Goal: Task Accomplishment & Management: Use online tool/utility

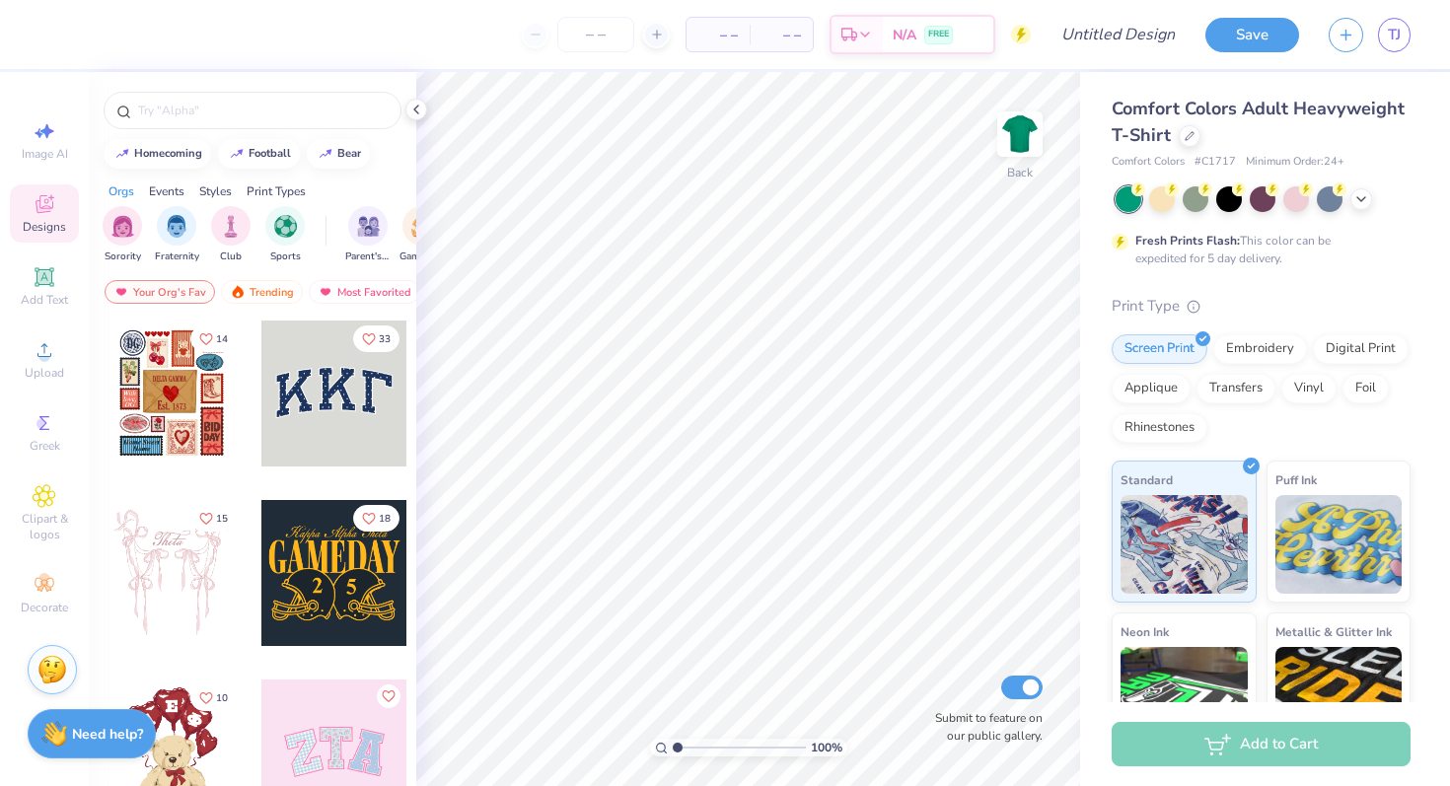
click at [57, 667] on img at bounding box center [52, 670] width 30 height 30
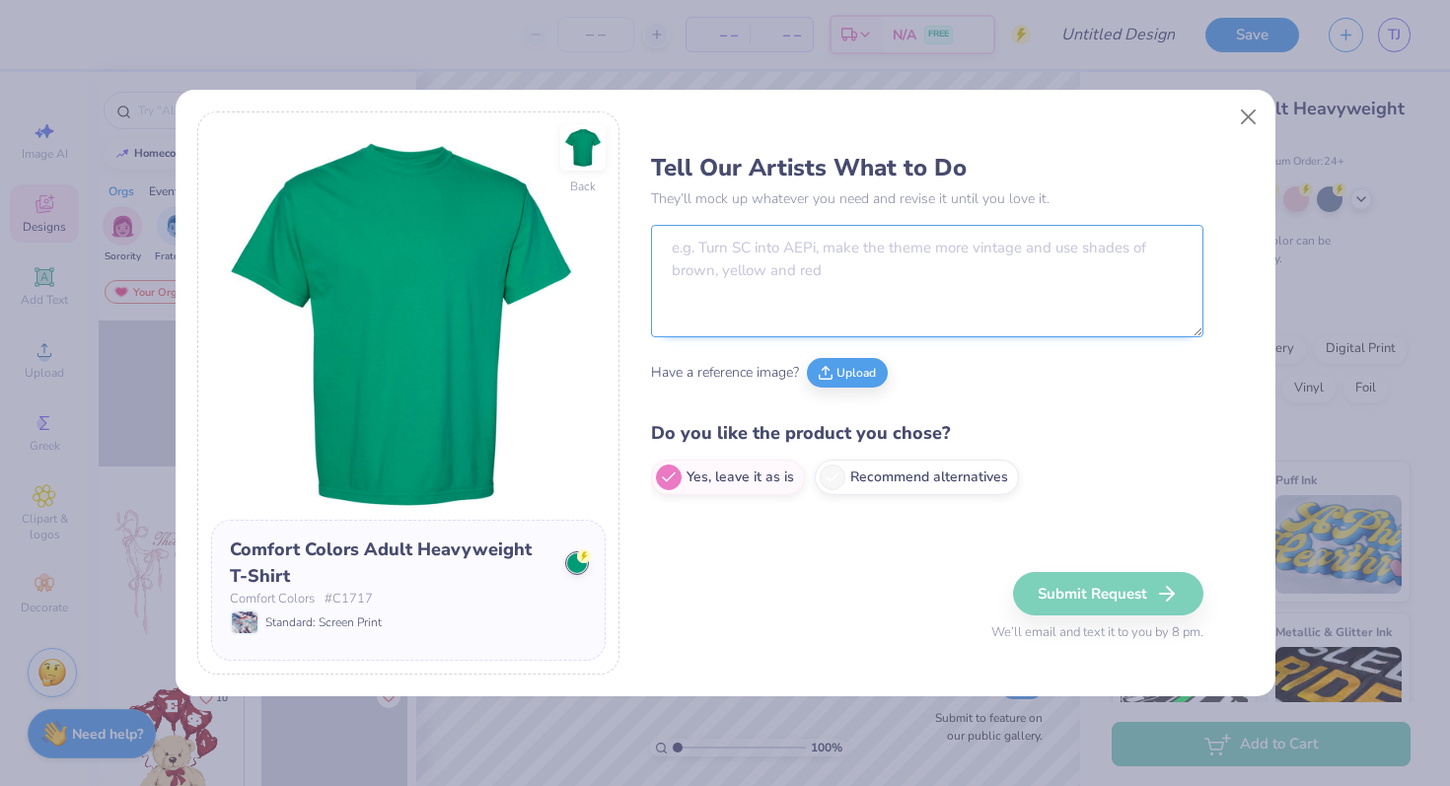
click at [750, 262] on textarea at bounding box center [927, 281] width 553 height 112
paste textarea "Make that main image the back of a green shirt. Make the front of the shirt the…"
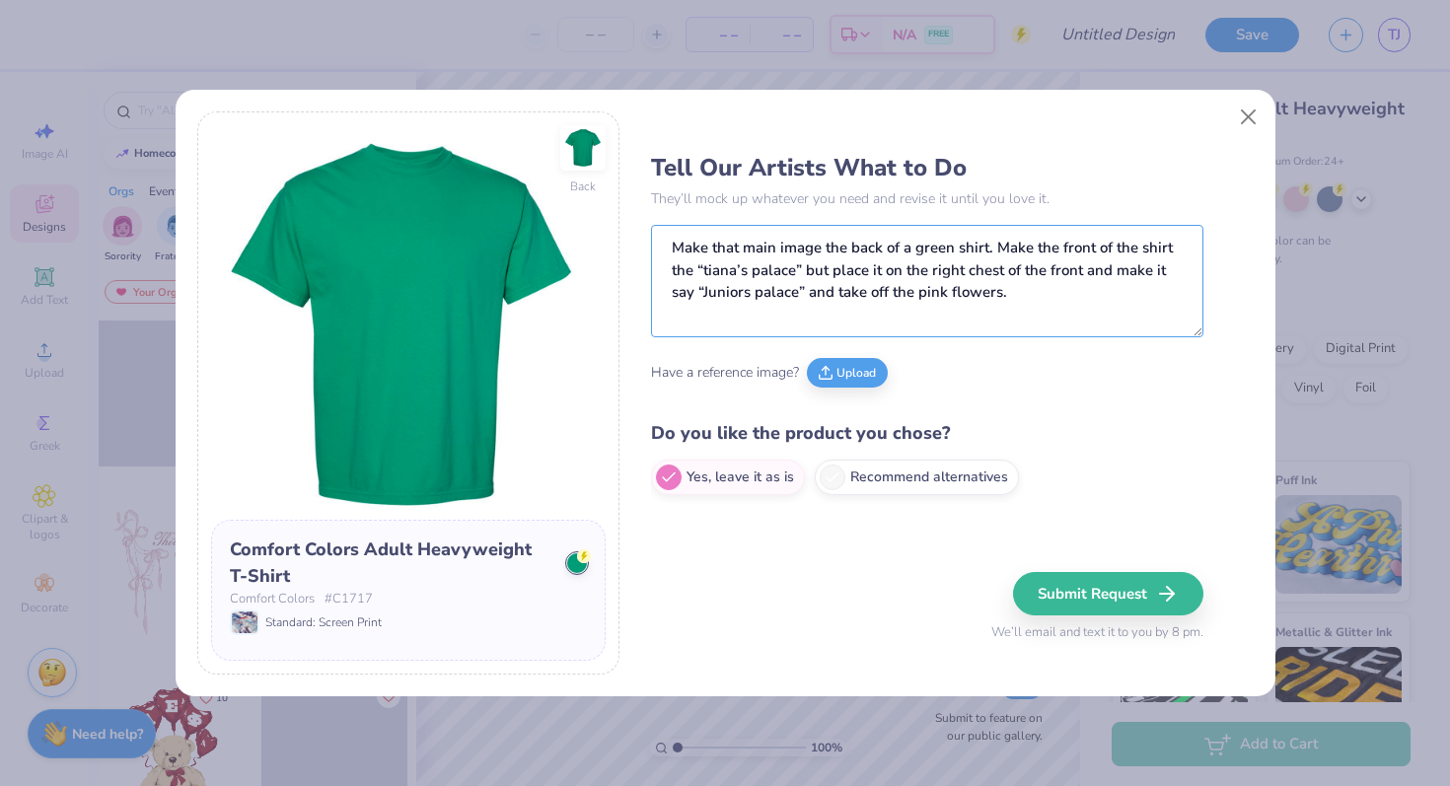
type textarea "Make that main image the back of a green shirt. Make the front of the shirt the…"
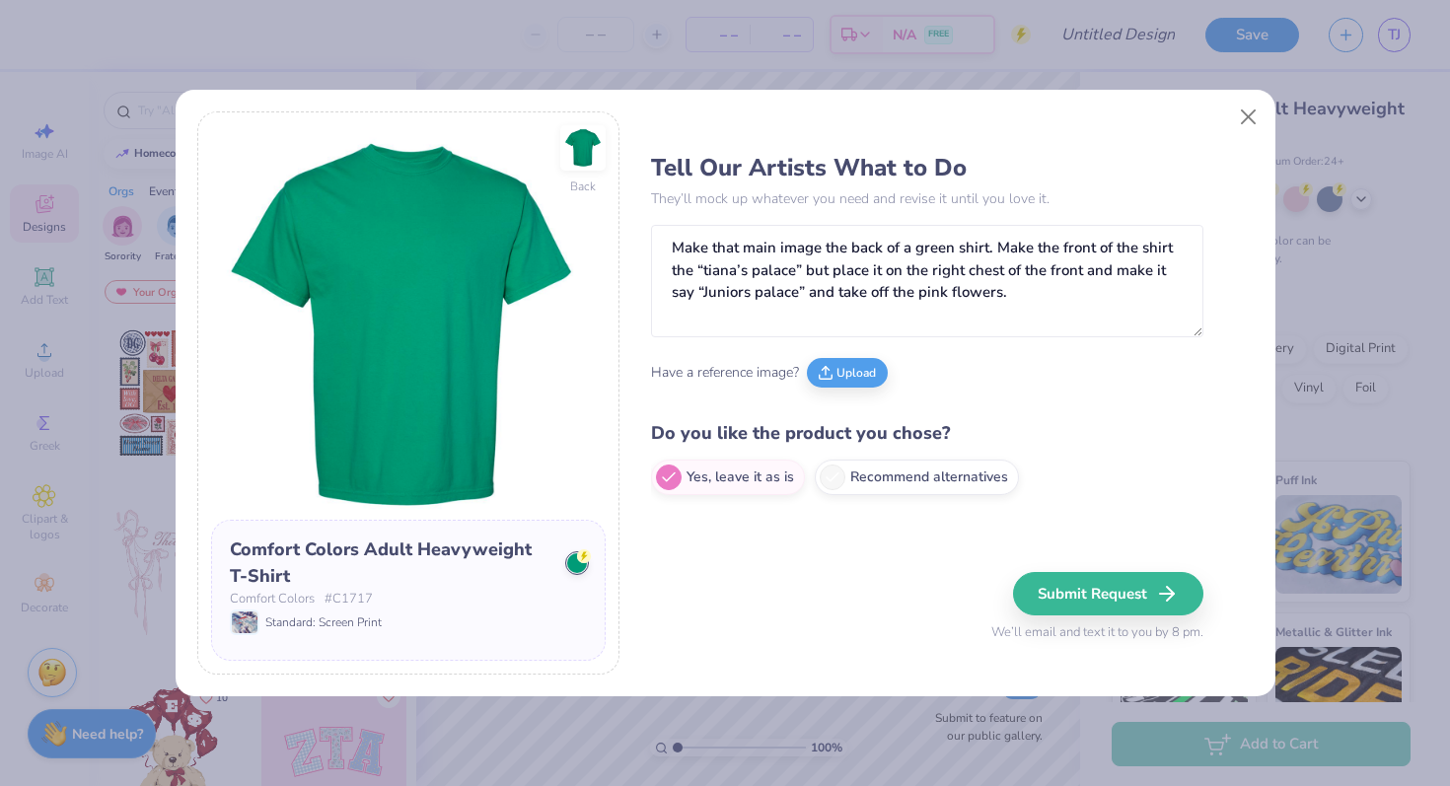
click at [849, 387] on div "Have a reference image? Upload" at bounding box center [927, 372] width 553 height 54
click at [849, 370] on button "Upload" at bounding box center [847, 370] width 81 height 30
click at [771, 374] on button "Upload" at bounding box center [753, 370] width 81 height 30
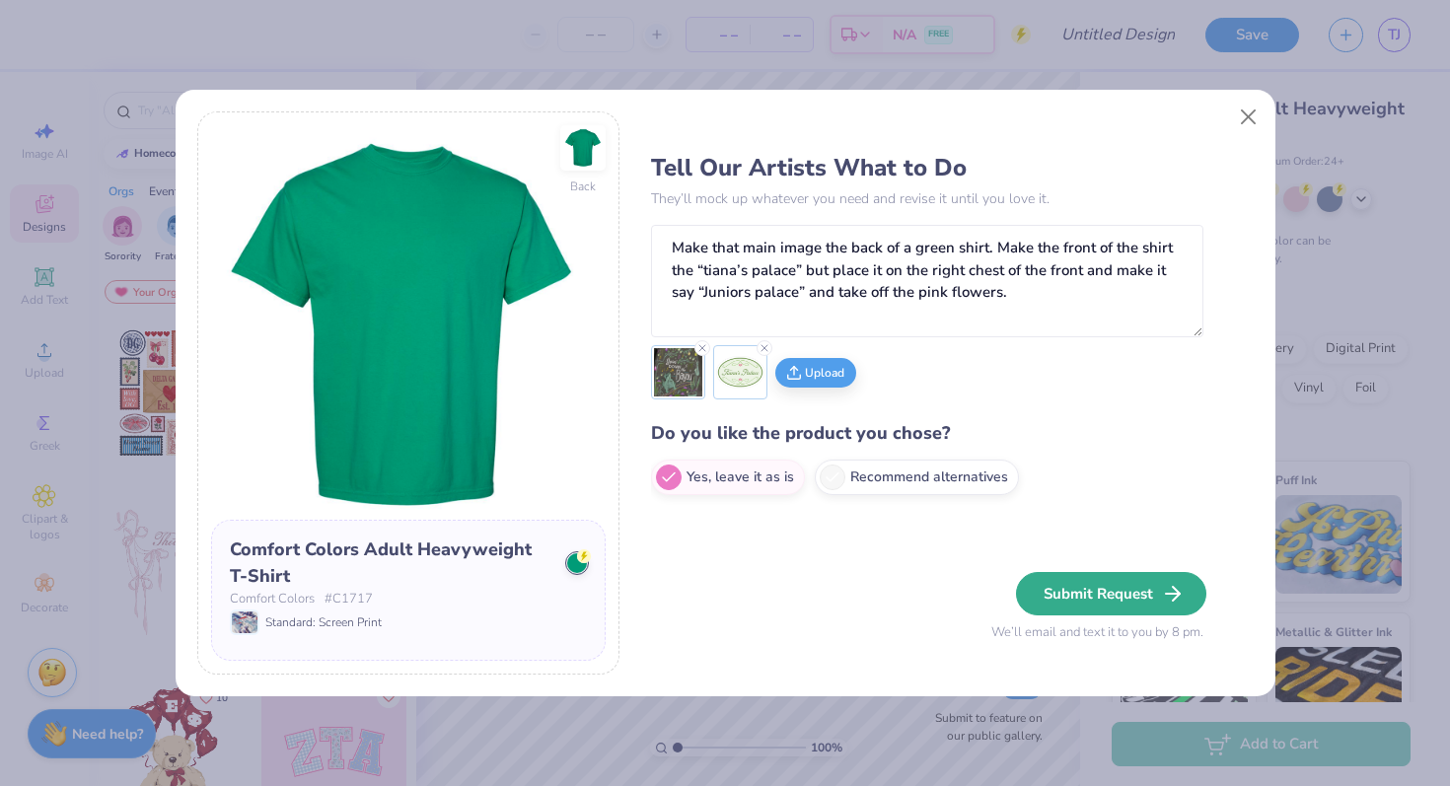
click at [1136, 591] on button "Submit Request" at bounding box center [1111, 593] width 190 height 43
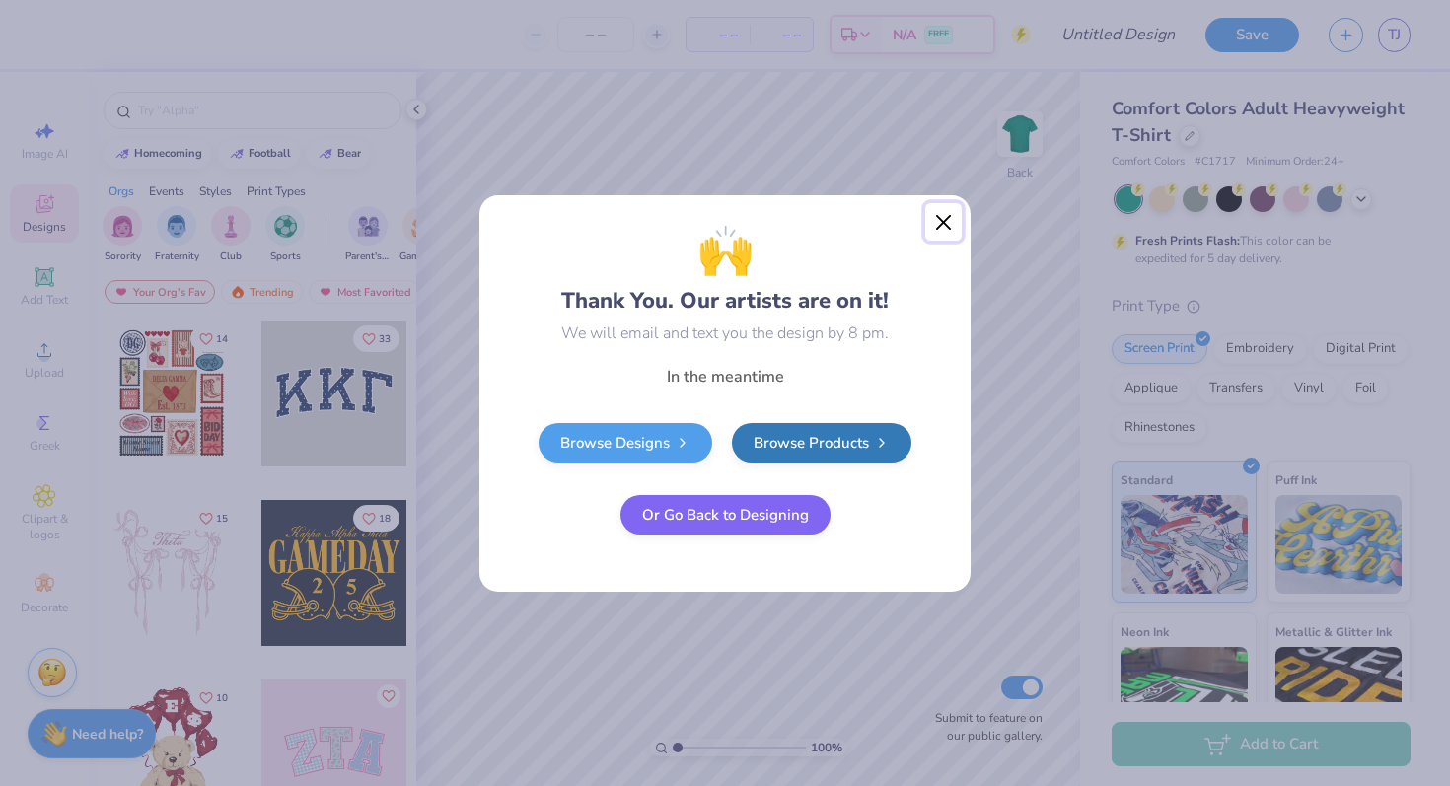
click at [935, 220] on button "Close" at bounding box center [943, 221] width 37 height 37
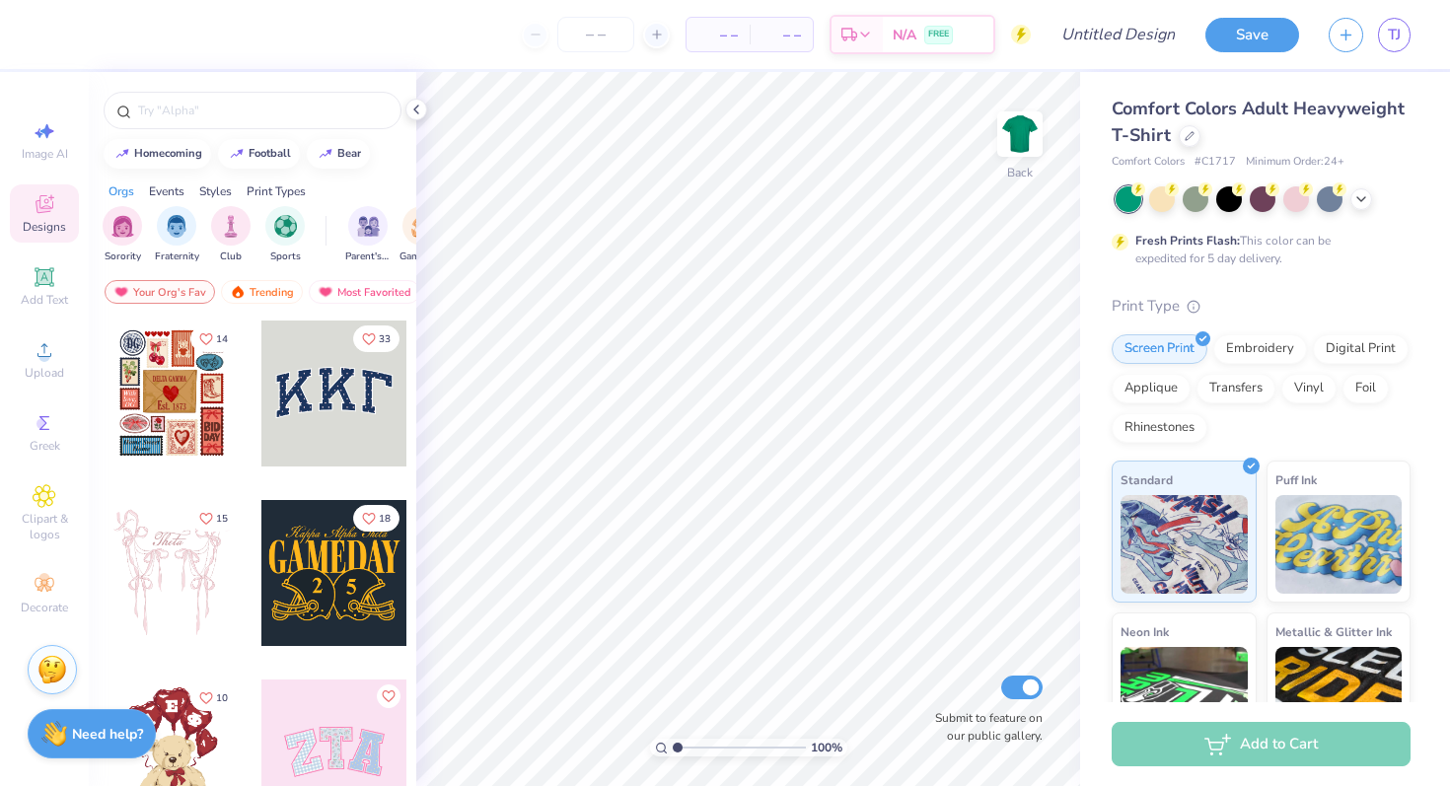
click at [60, 659] on img at bounding box center [52, 670] width 30 height 30
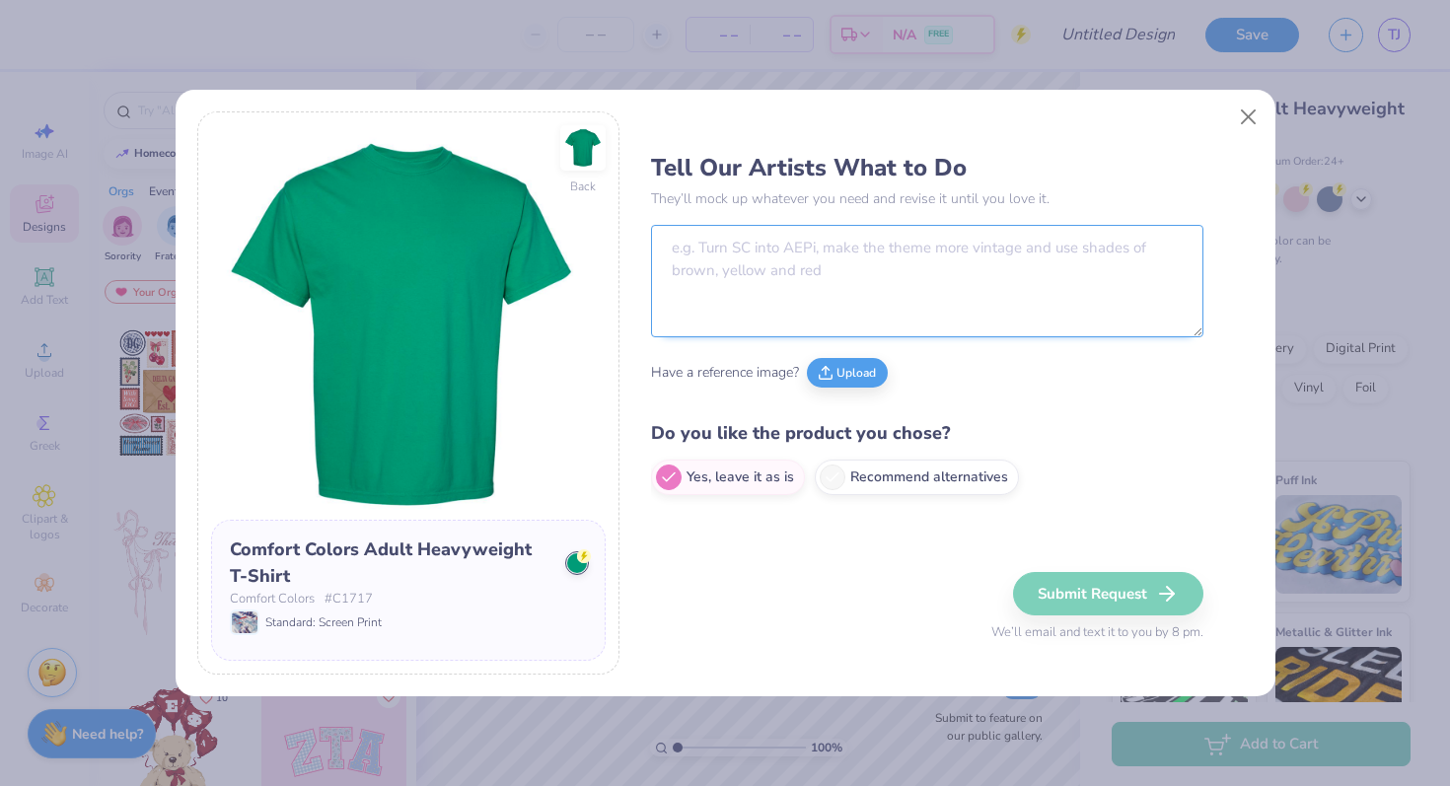
click at [746, 259] on textarea at bounding box center [927, 281] width 553 height 112
paste textarea "Make that main image the back of the shirt and make it say “Junior’s Palace” “2…"
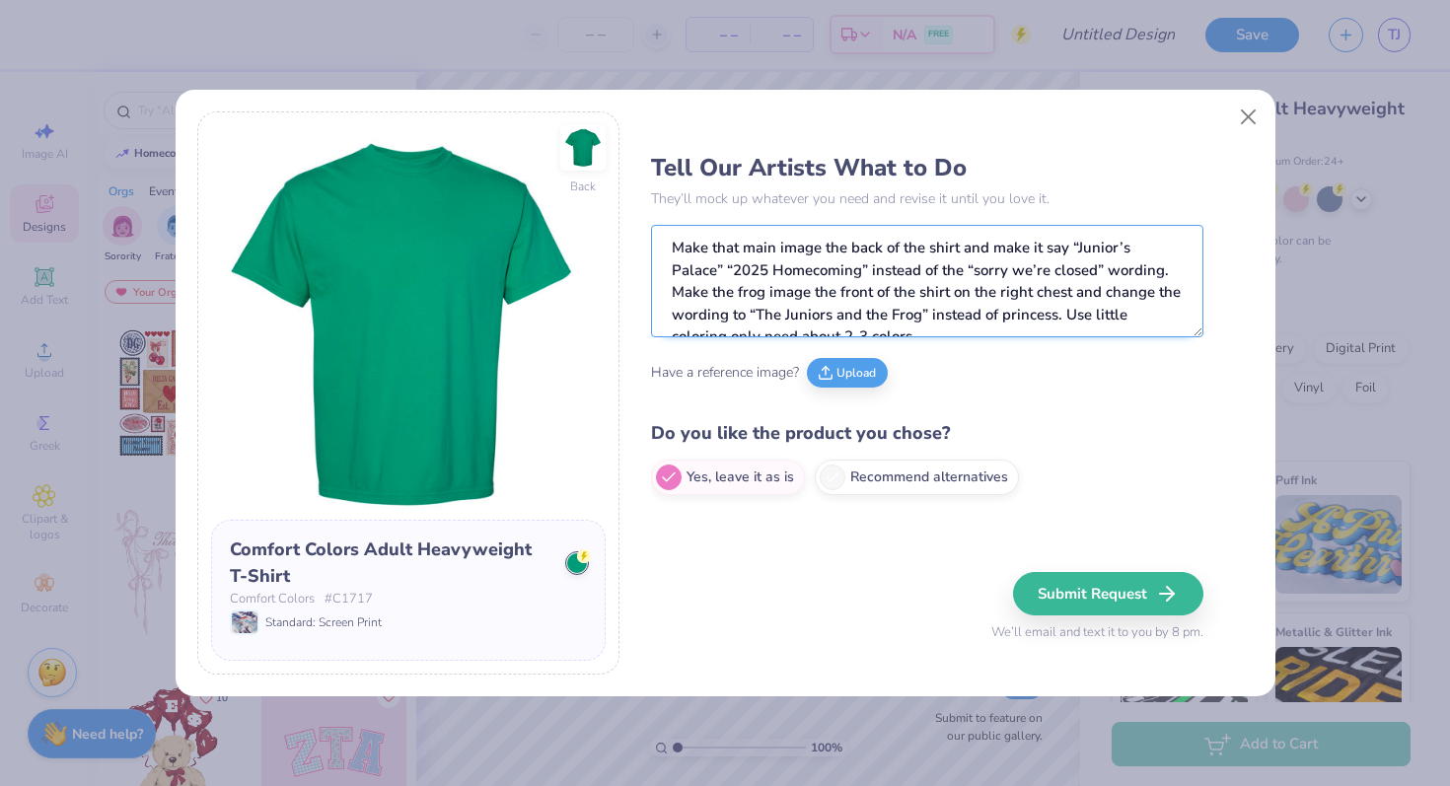
scroll to position [11, 0]
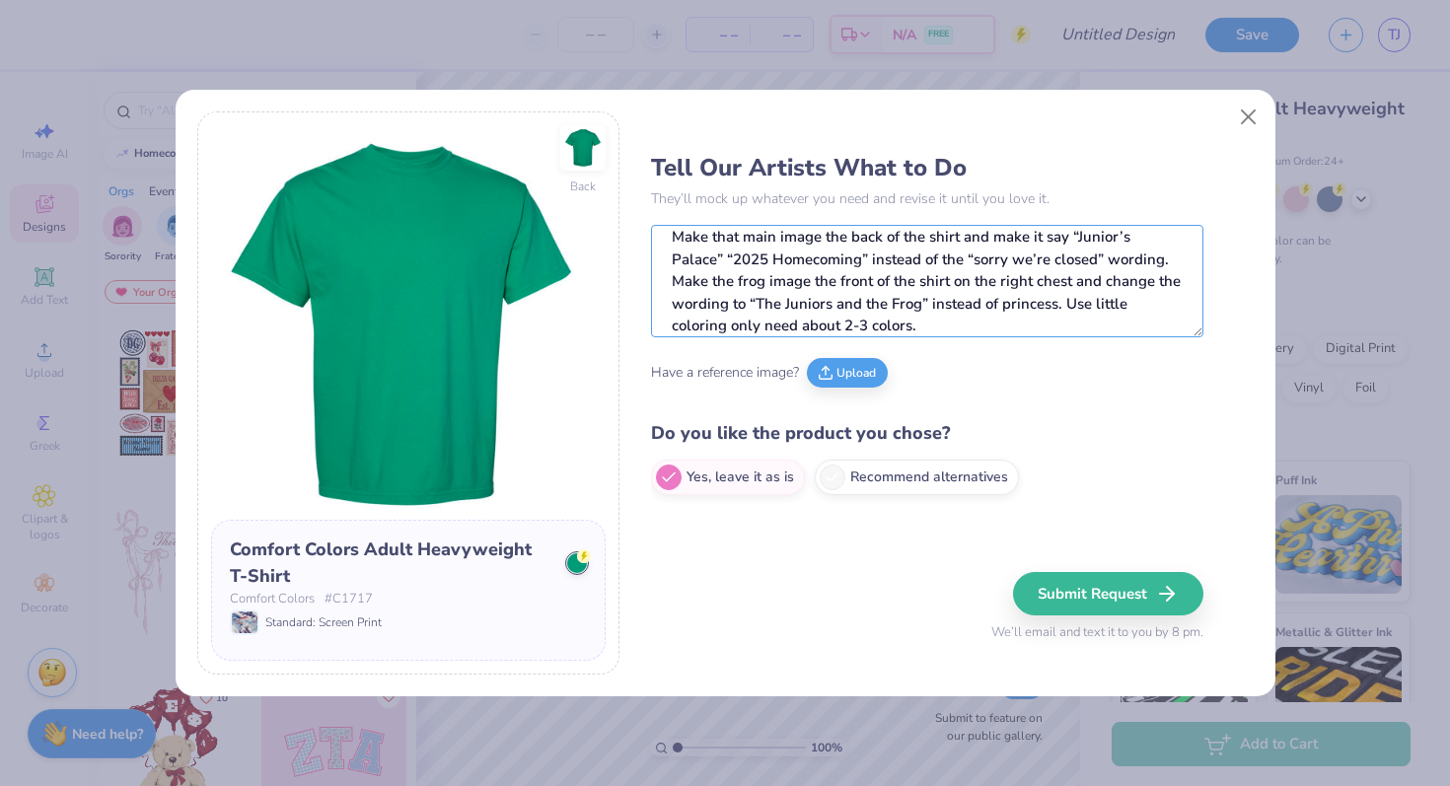
type textarea "Make that main image the back of the shirt and make it say “Junior’s Palace” “2…"
click at [833, 374] on icon at bounding box center [826, 374] width 13 height 4
click at [757, 360] on button "Upload" at bounding box center [753, 370] width 81 height 30
click at [703, 348] on icon at bounding box center [703, 348] width 12 height 12
click at [746, 370] on button "Upload" at bounding box center [753, 370] width 81 height 30
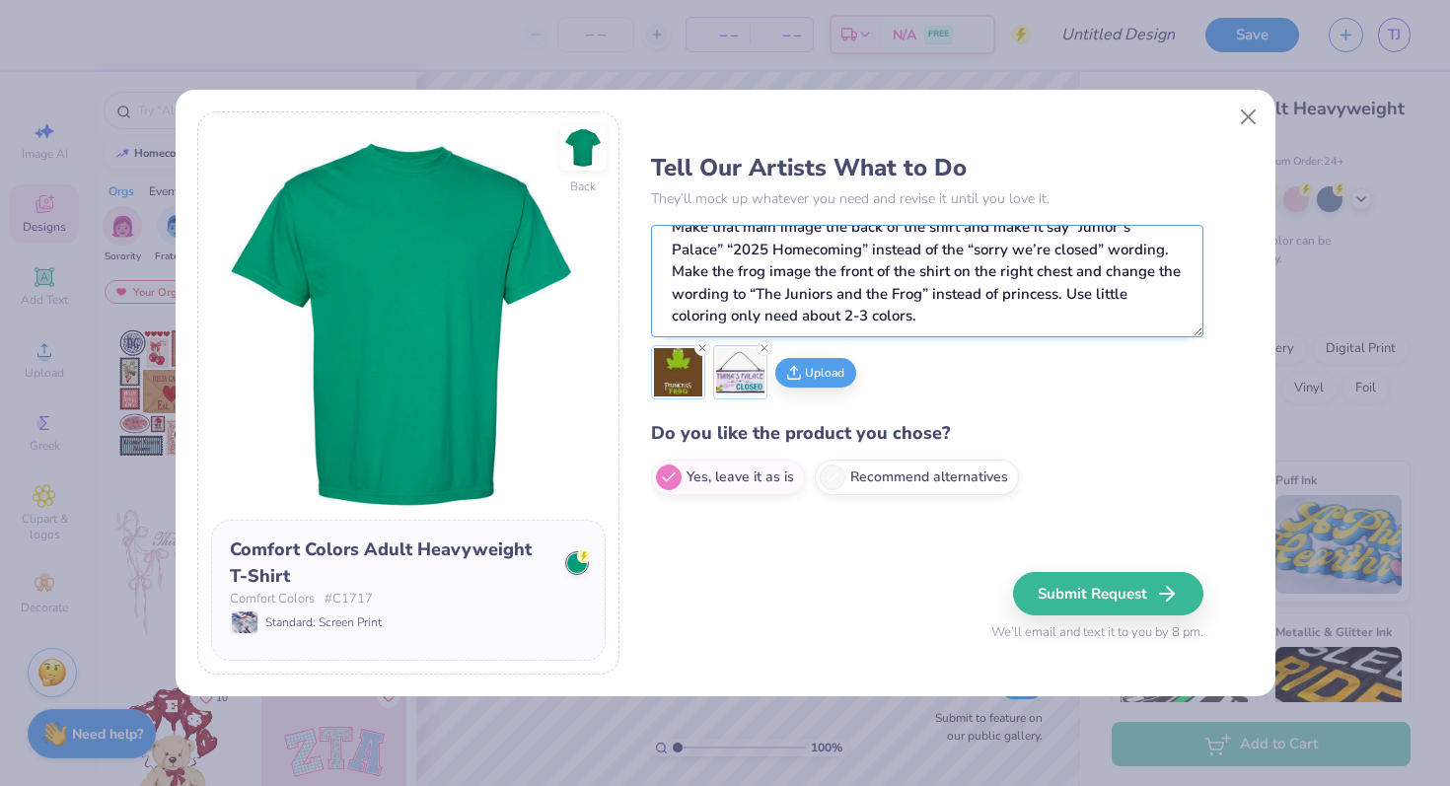
scroll to position [22, 0]
click at [700, 351] on line at bounding box center [703, 348] width 6 height 6
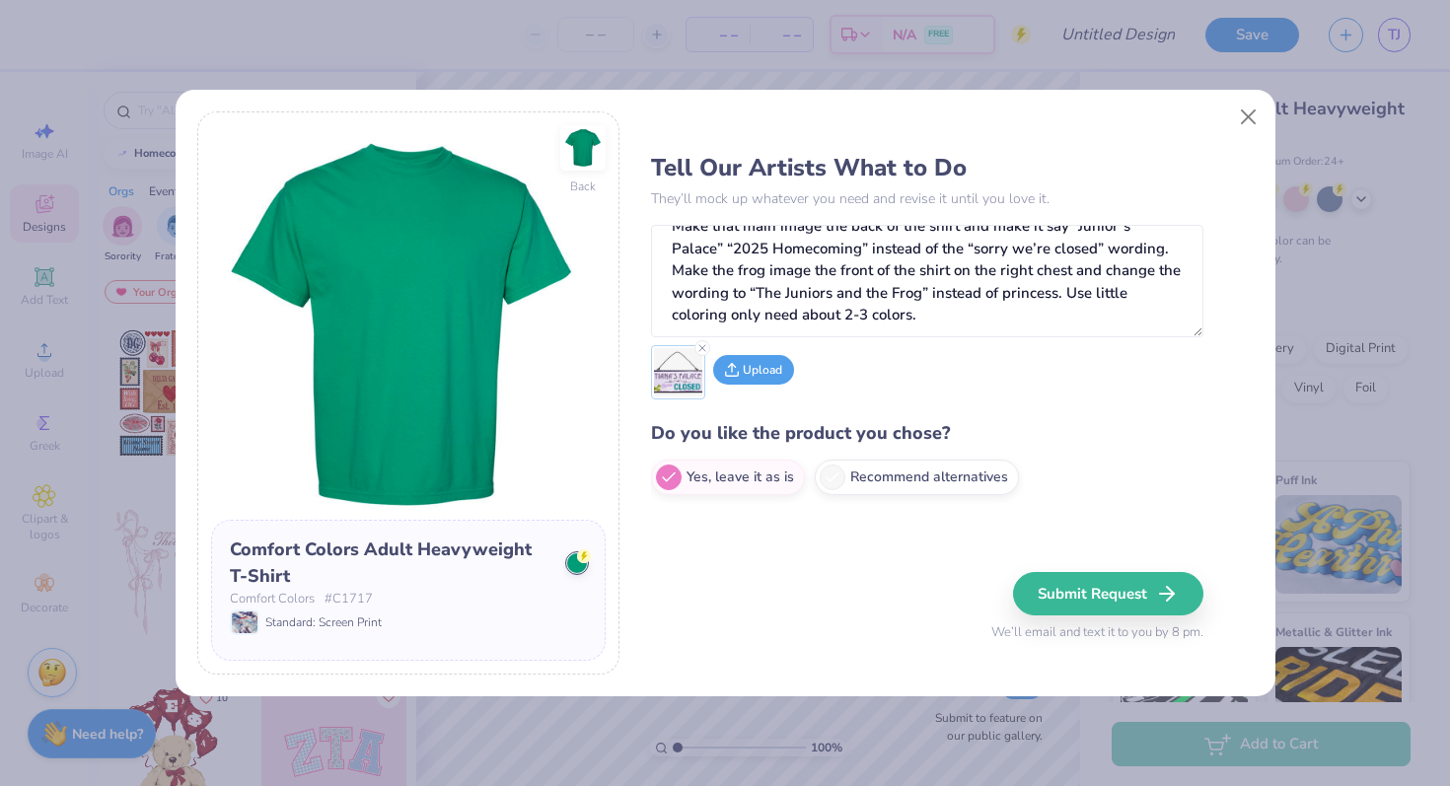
click at [748, 375] on button "Upload" at bounding box center [753, 370] width 81 height 30
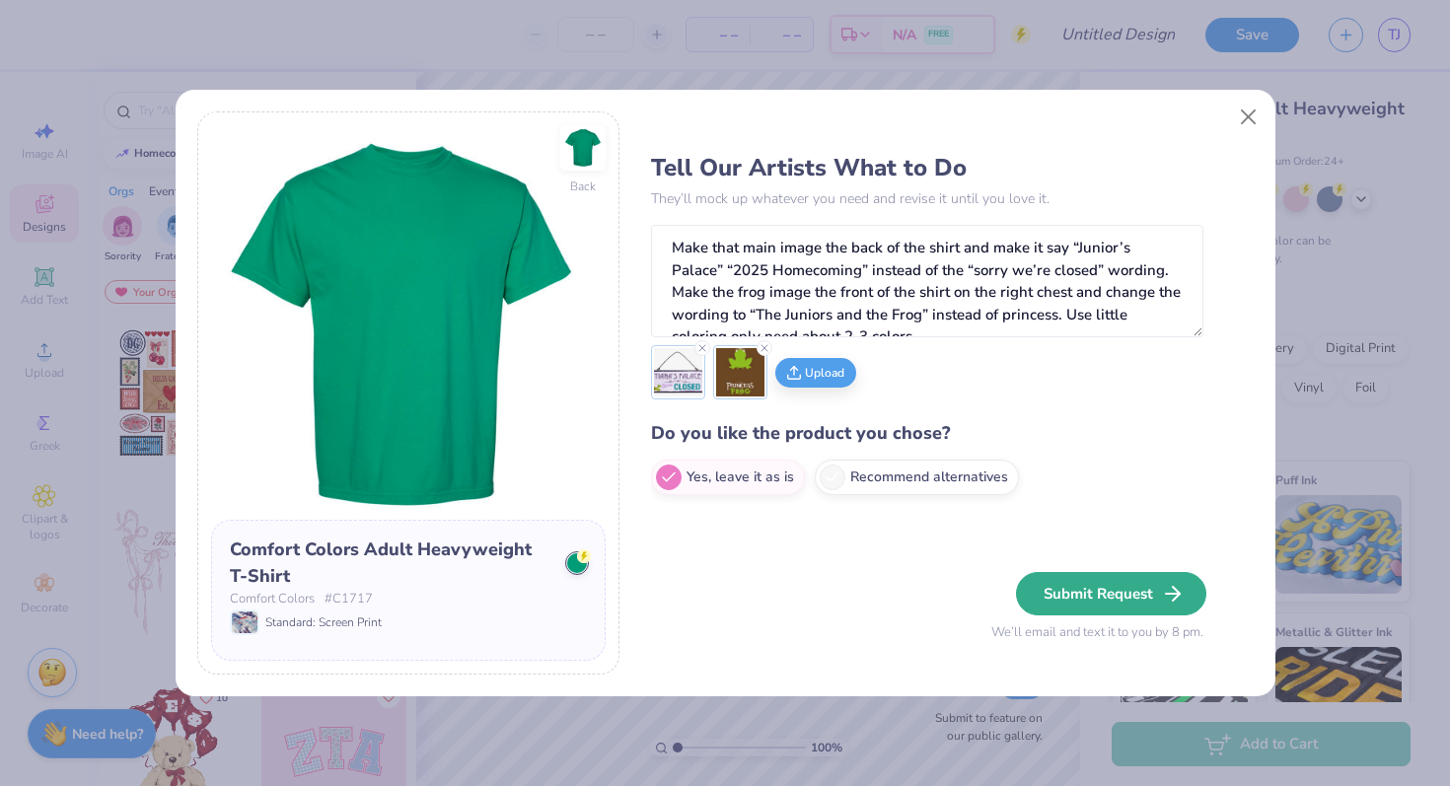
click at [1136, 592] on button "Submit Request" at bounding box center [1111, 593] width 190 height 43
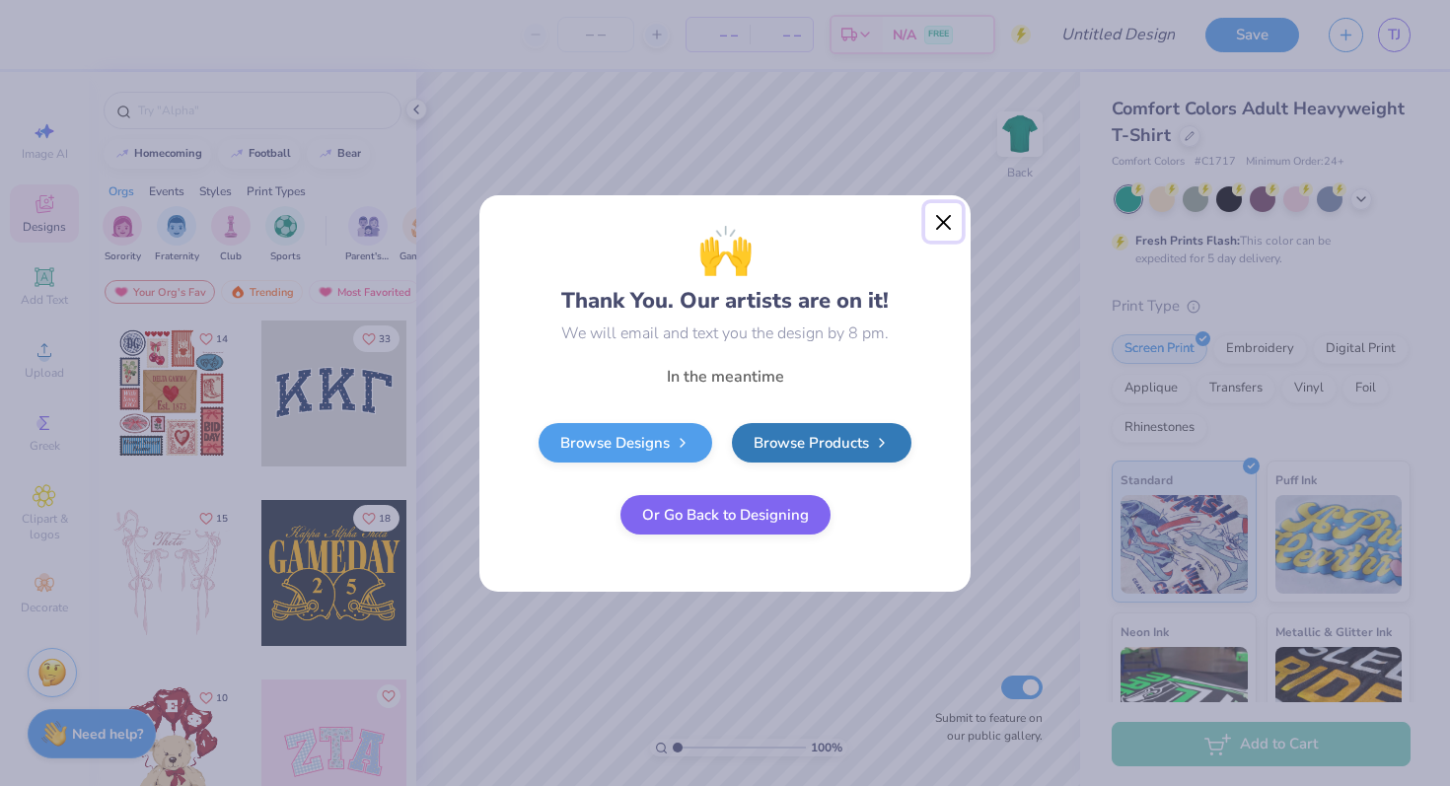
click at [933, 227] on button "Close" at bounding box center [943, 221] width 37 height 37
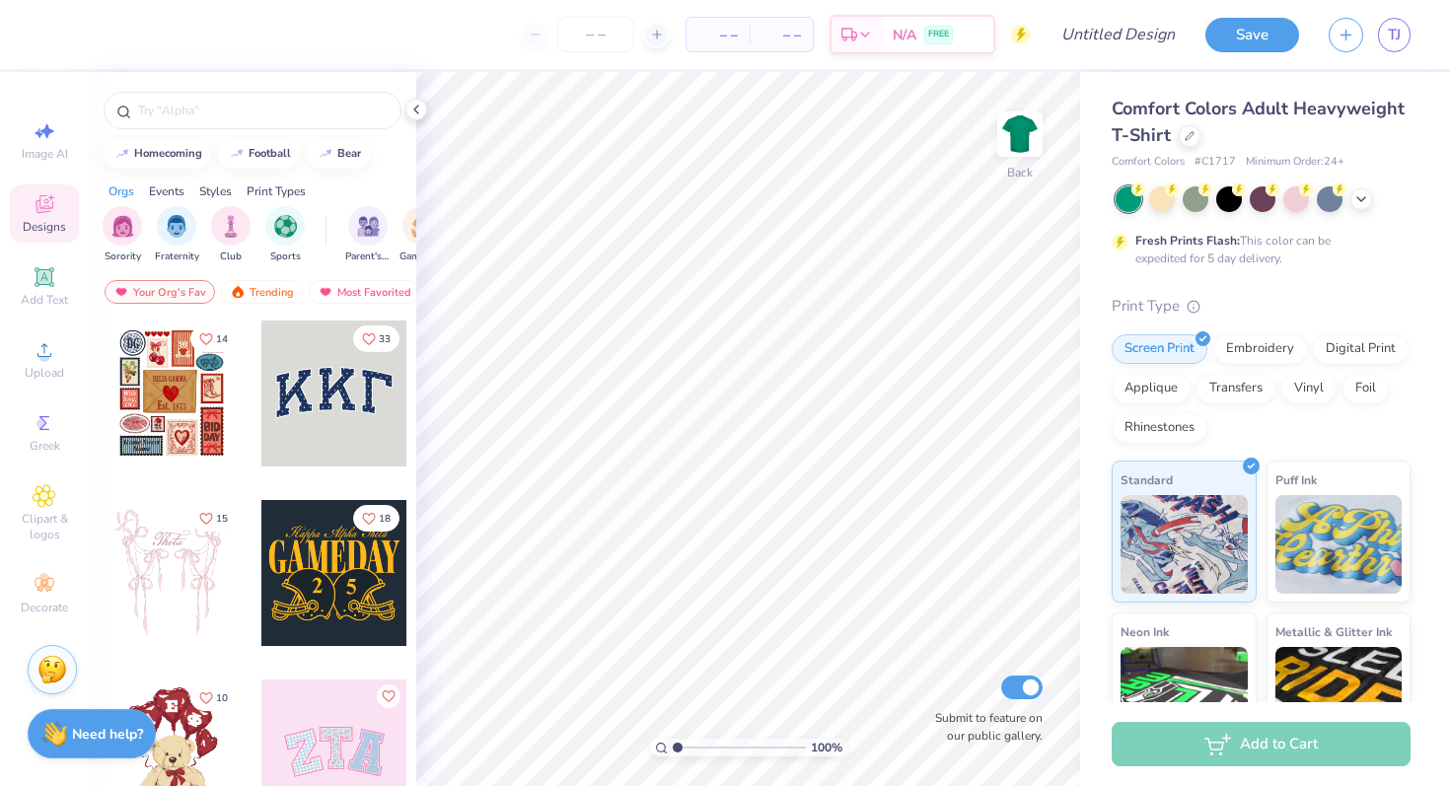
click at [63, 668] on img at bounding box center [52, 670] width 30 height 30
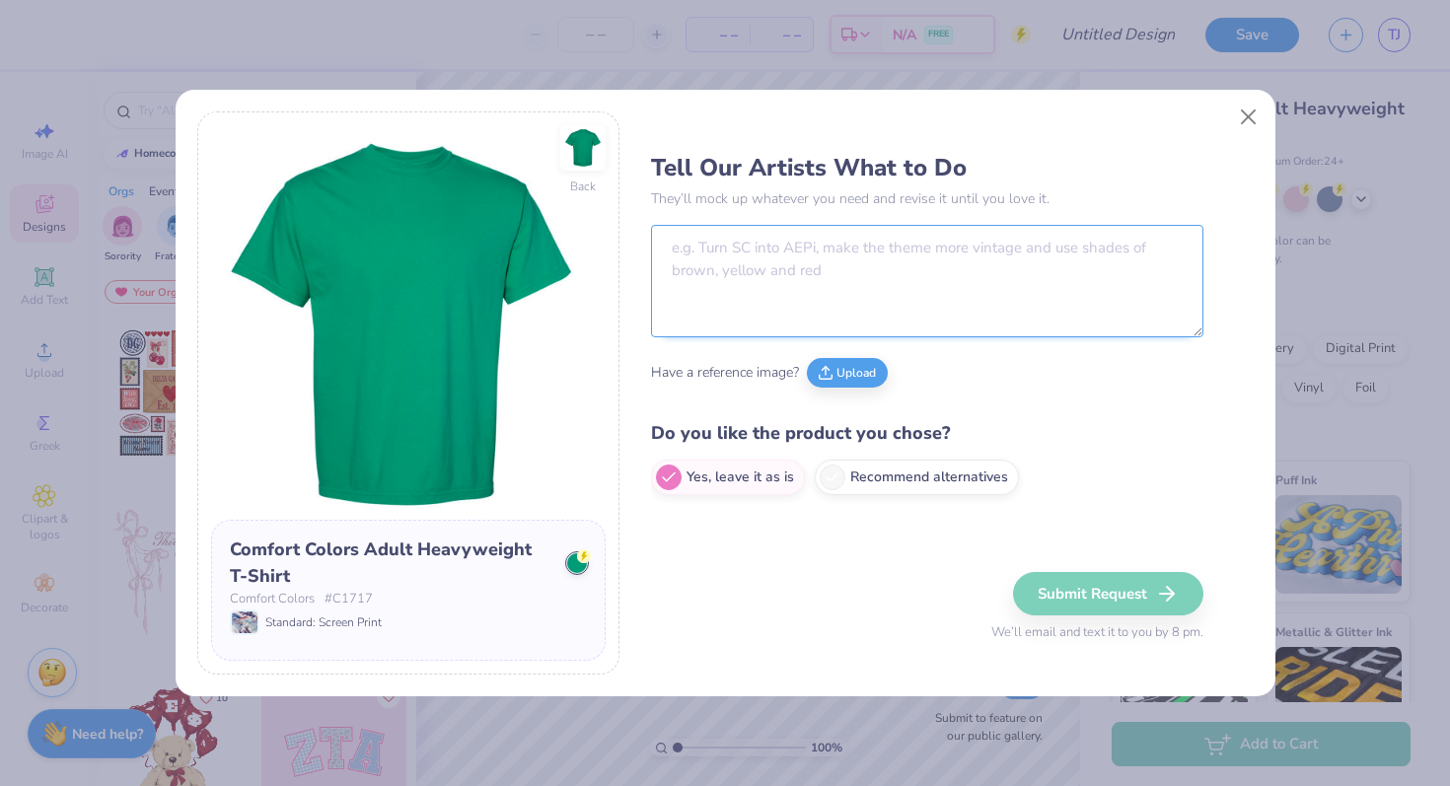
click at [837, 248] on textarea at bounding box center [927, 281] width 553 height 112
paste textarea "Make the shirt green and make that main image the back of the shirt. change “Th…"
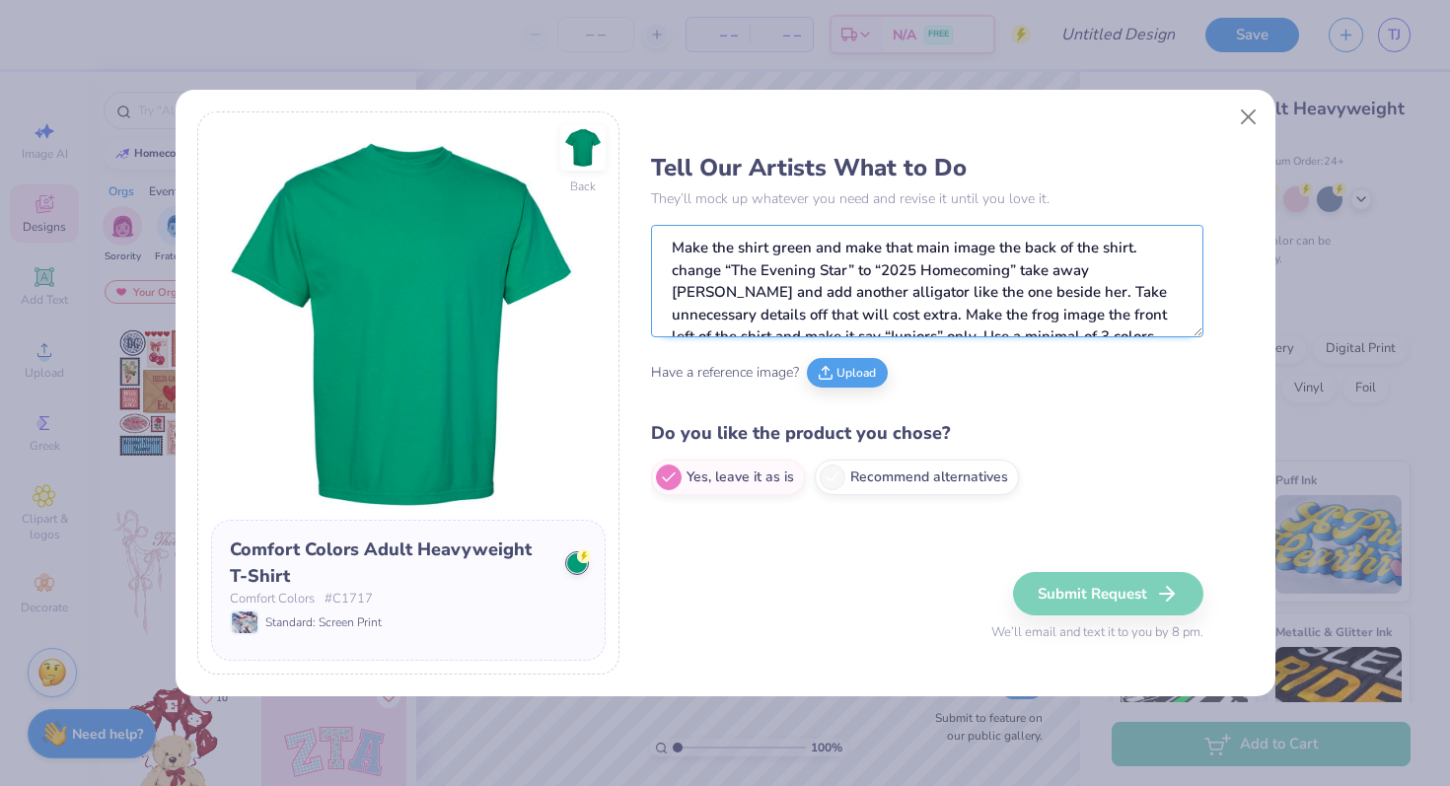
scroll to position [11, 0]
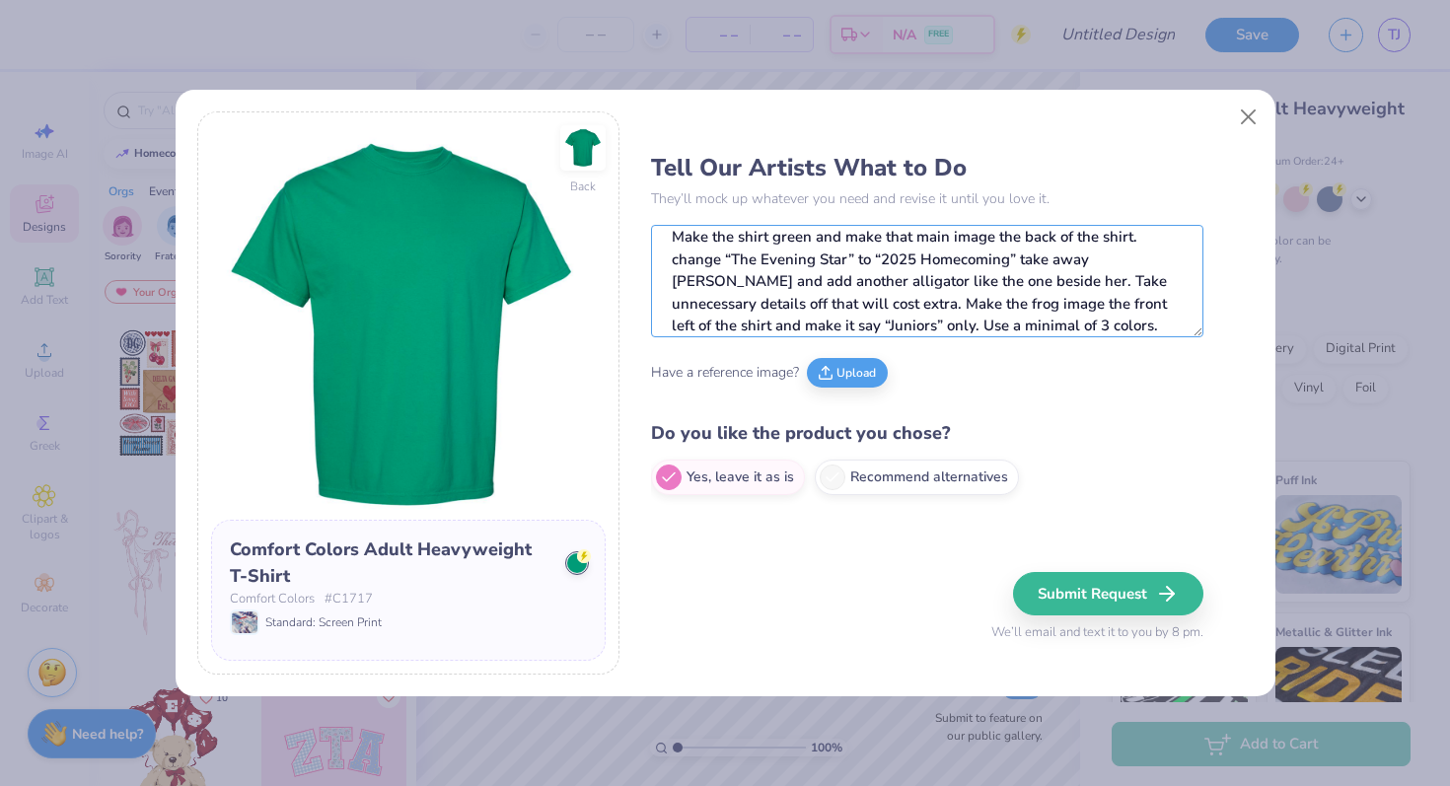
type textarea "Make the shirt green and make that main image the back of the shirt. change “Th…"
click at [837, 382] on button "Upload" at bounding box center [847, 370] width 81 height 30
click at [740, 383] on button "Upload" at bounding box center [753, 370] width 81 height 30
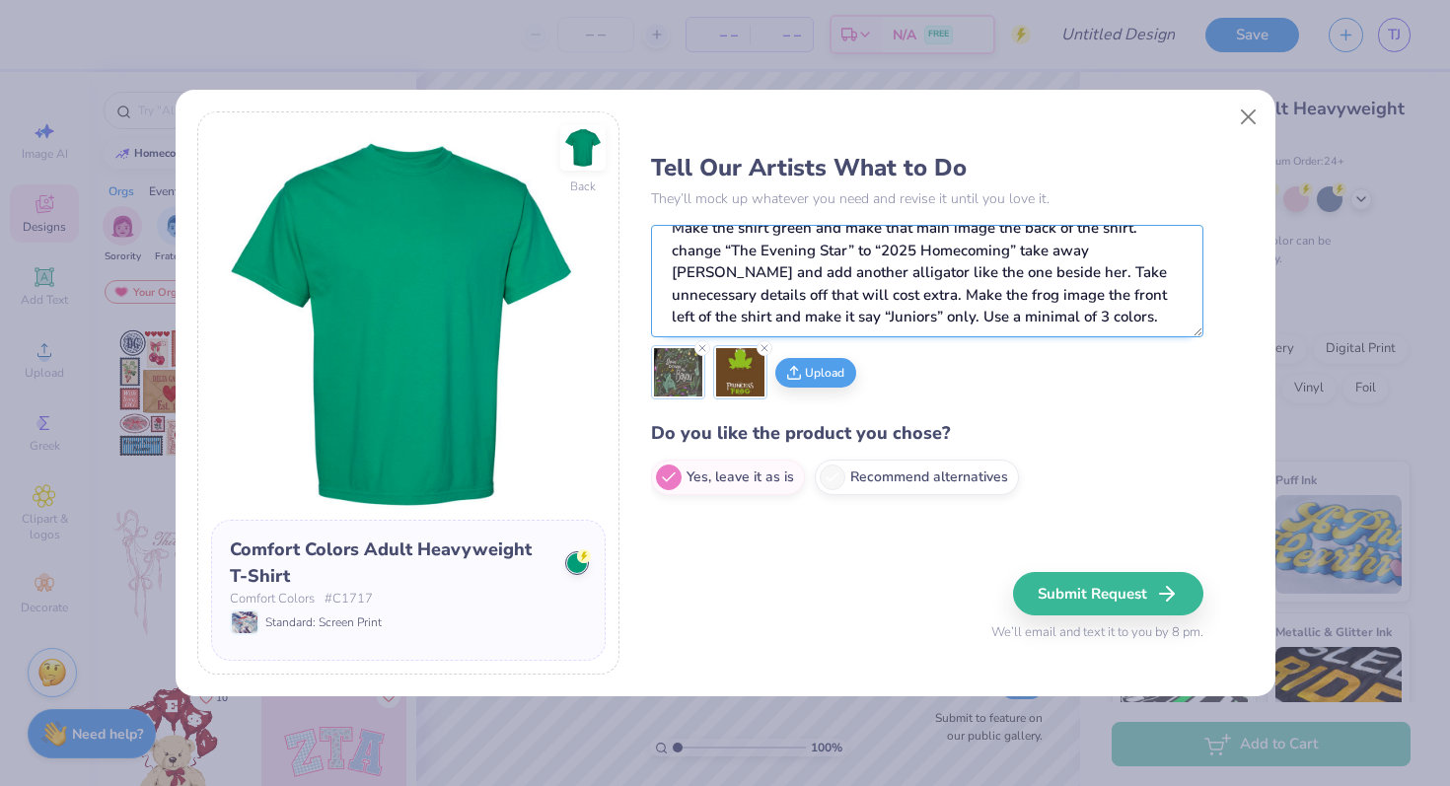
scroll to position [0, 0]
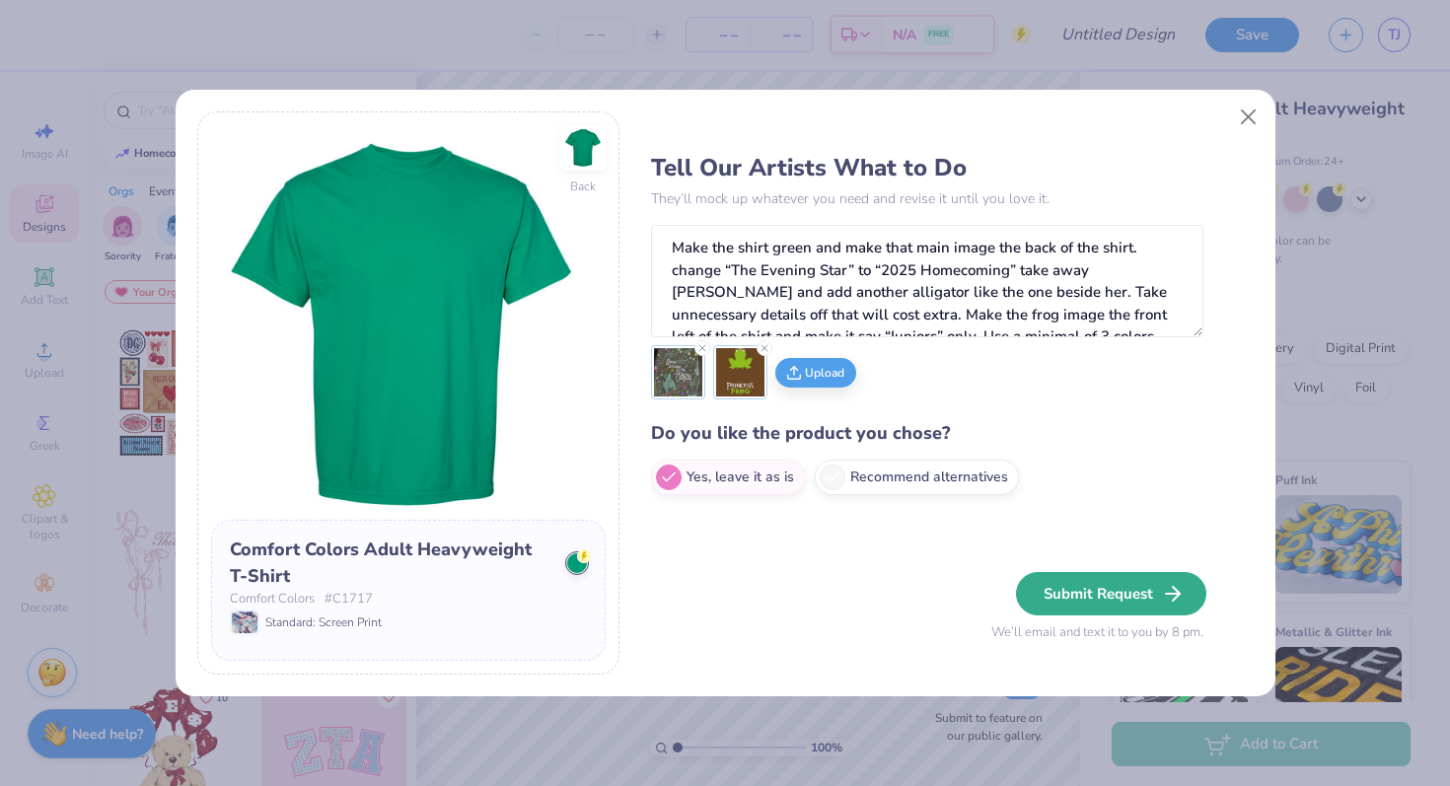
click at [1093, 587] on button "Submit Request" at bounding box center [1111, 593] width 190 height 43
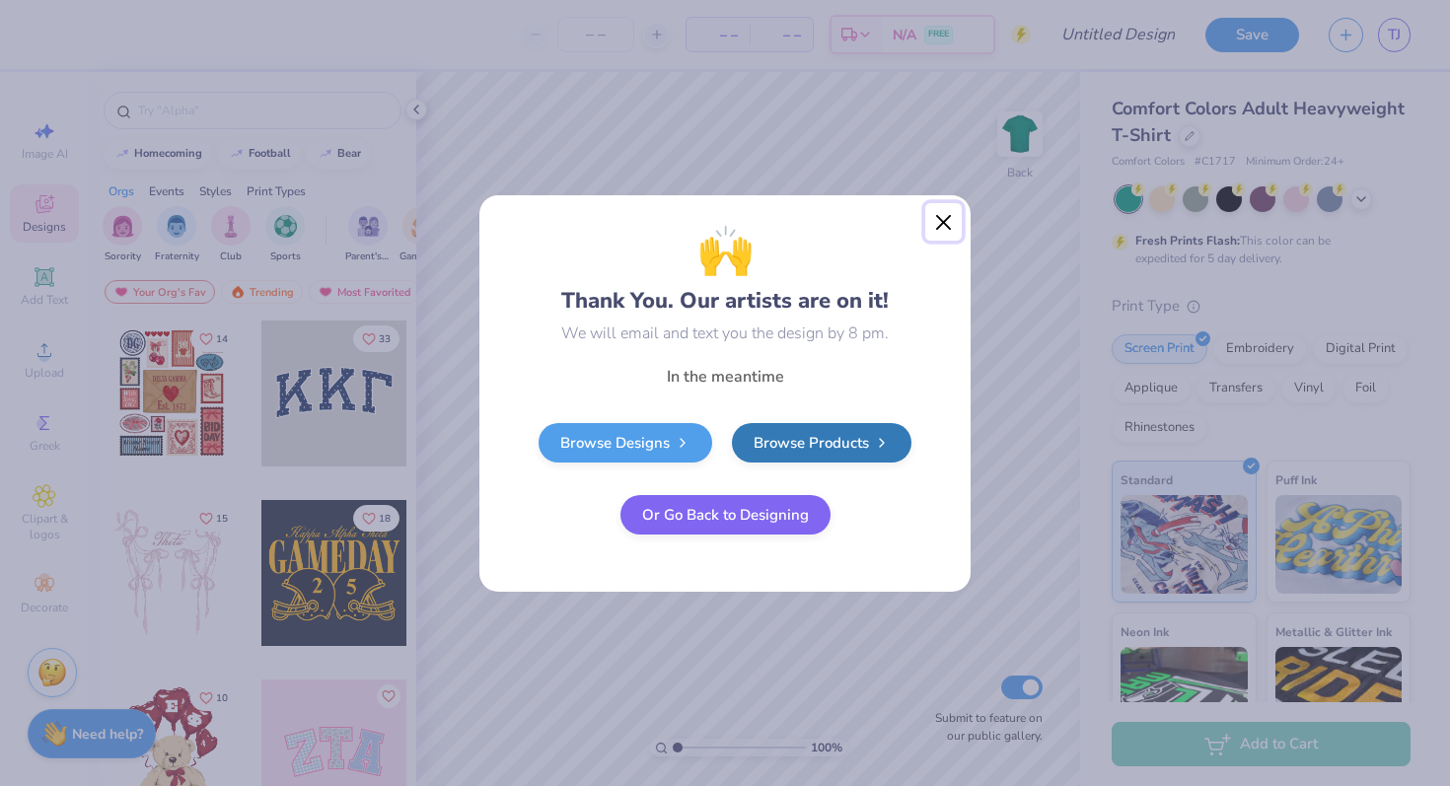
click at [936, 225] on button "Close" at bounding box center [943, 221] width 37 height 37
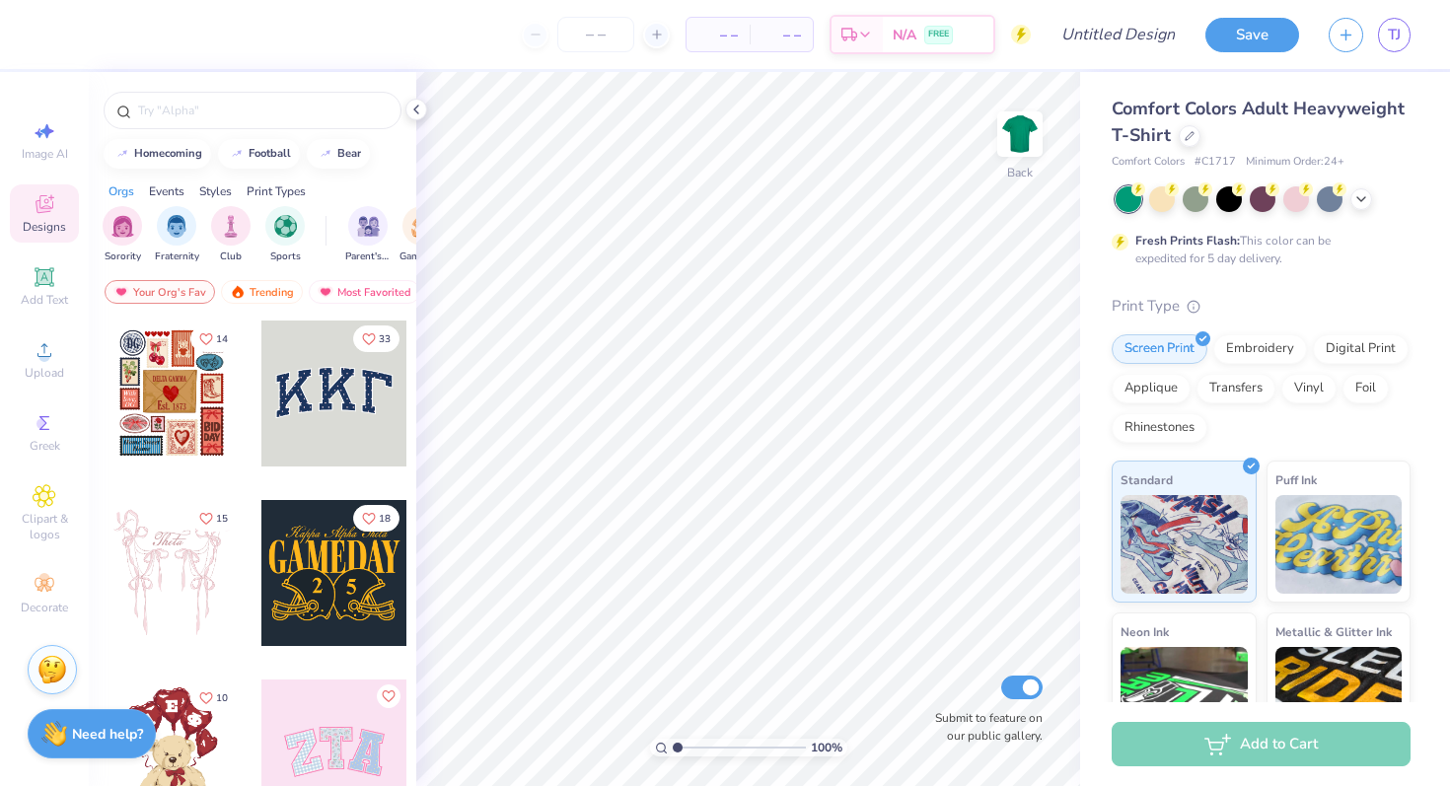
click at [57, 659] on img at bounding box center [52, 670] width 30 height 30
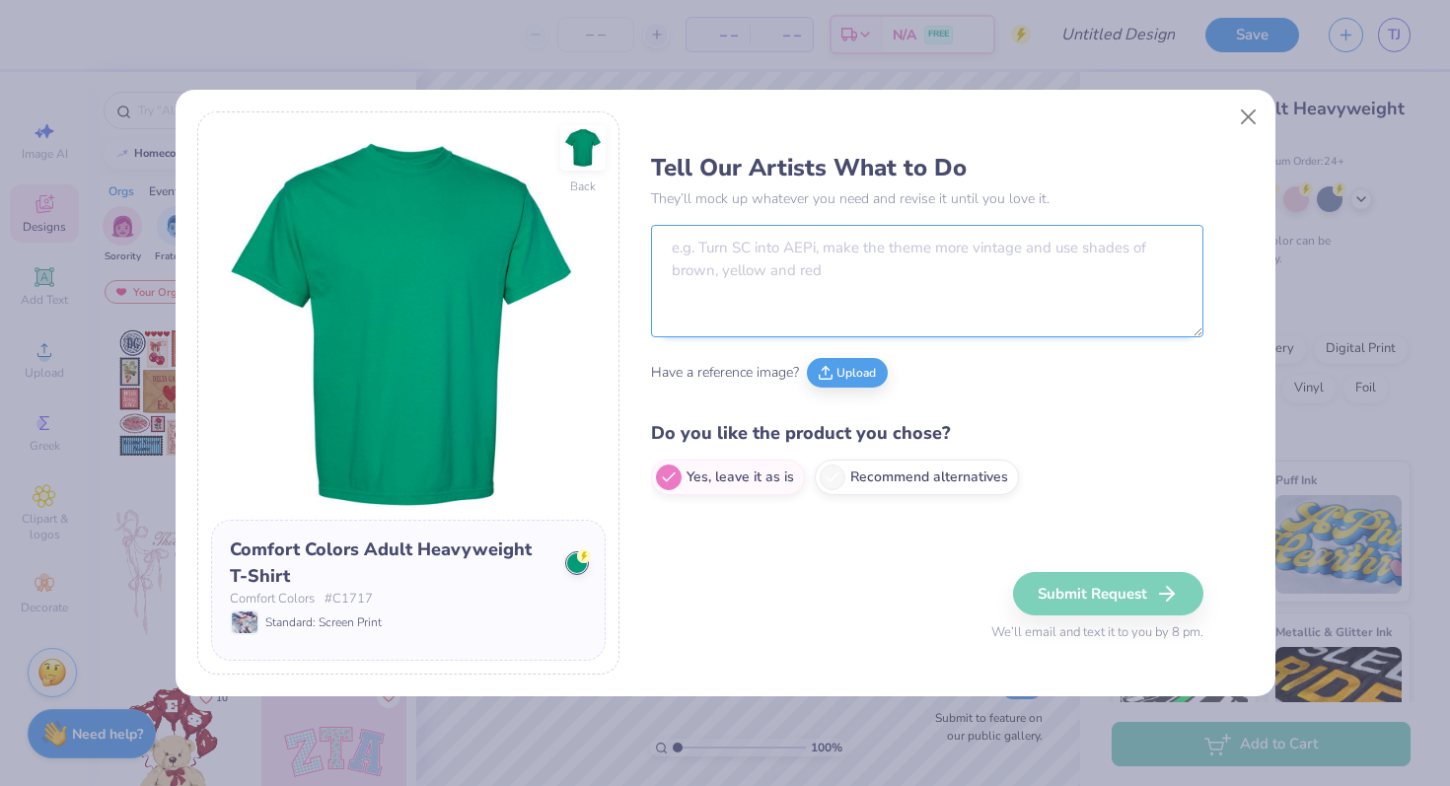
click at [719, 291] on textarea at bounding box center [927, 281] width 553 height 112
paste textarea "Make the sign picture the front of a light green shirt on the left chest but le…"
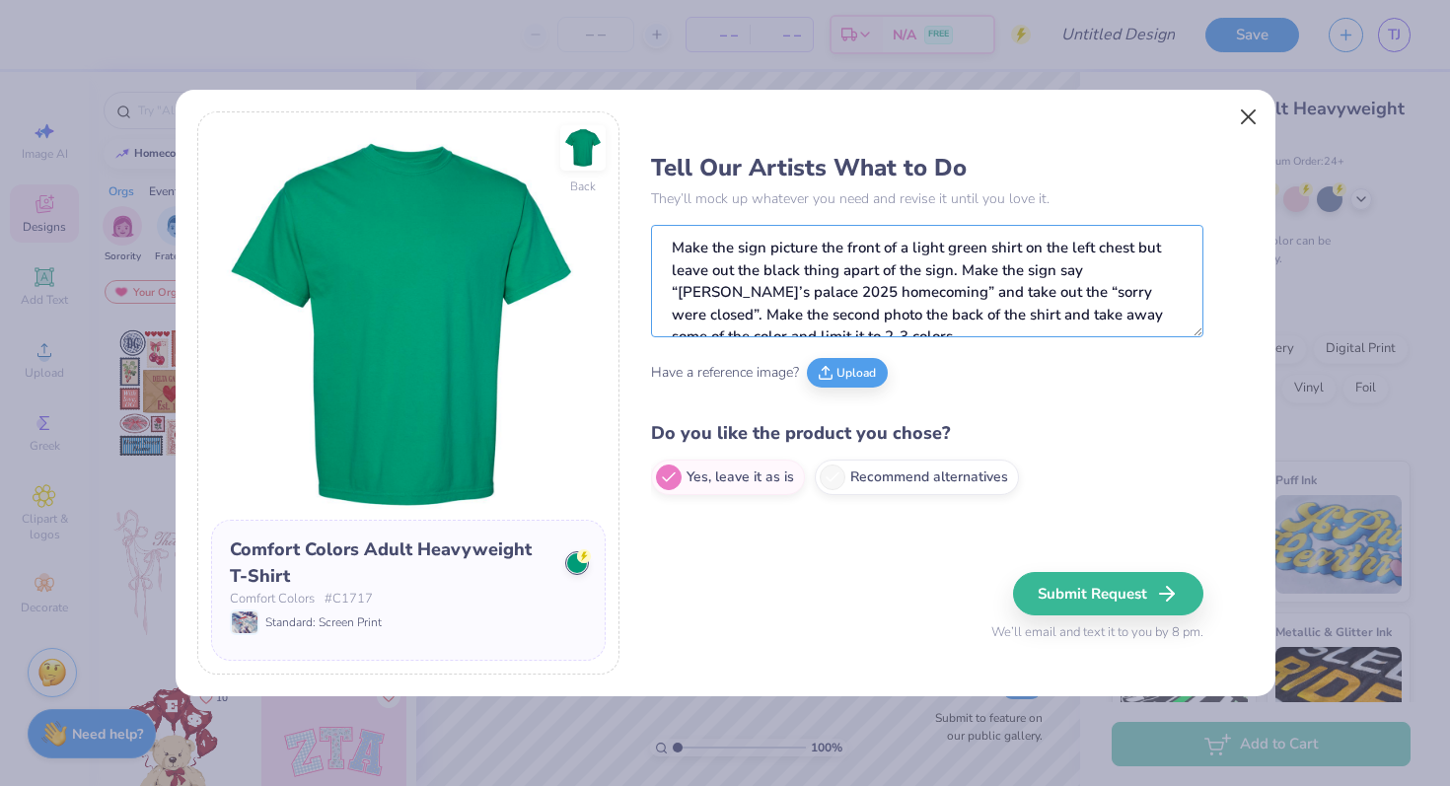
type textarea "Make the sign picture the front of a light green shirt on the left chest but le…"
click at [1244, 110] on button "Close" at bounding box center [1247, 116] width 37 height 37
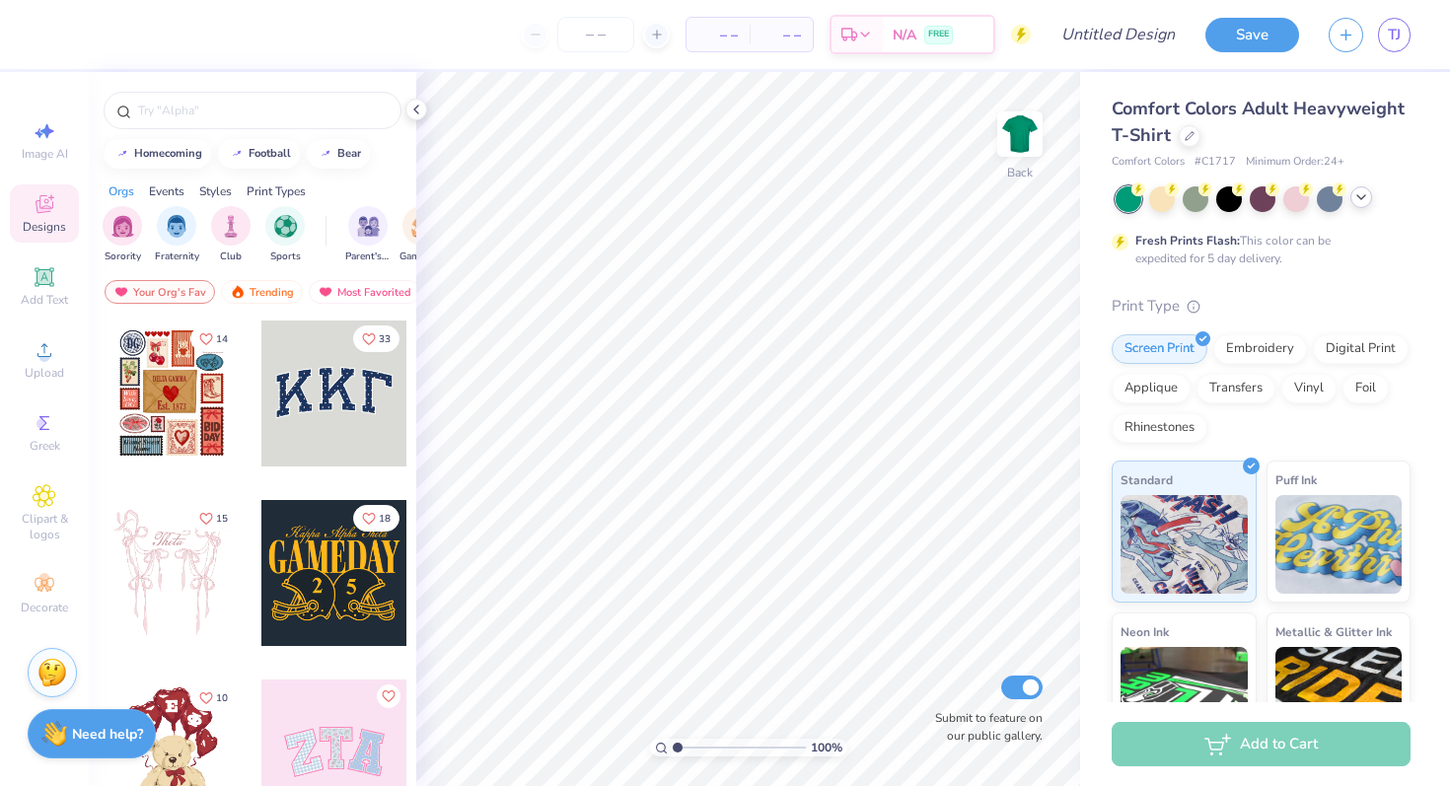
click at [1368, 198] on icon at bounding box center [1362, 197] width 16 height 16
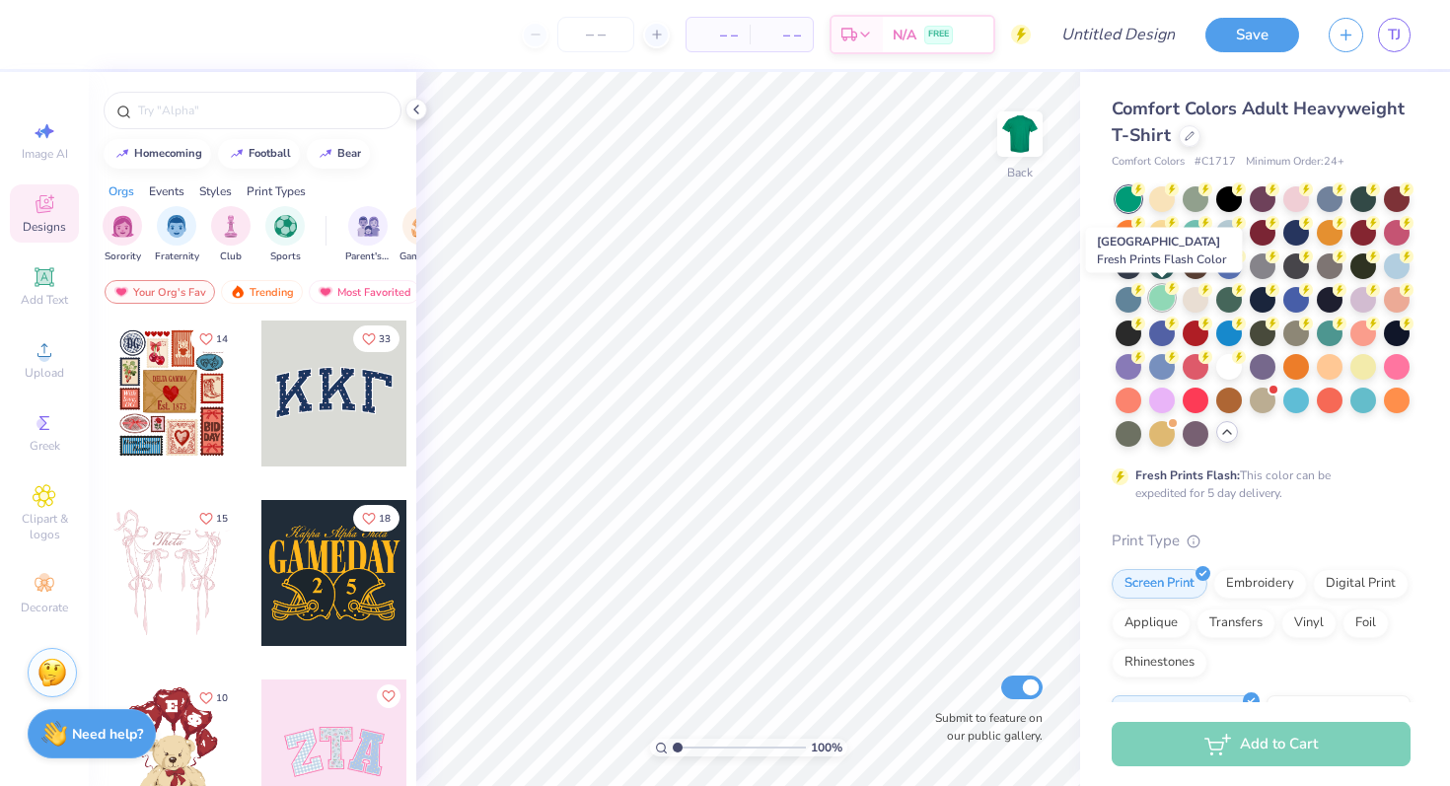
click at [1165, 299] on div at bounding box center [1162, 298] width 26 height 26
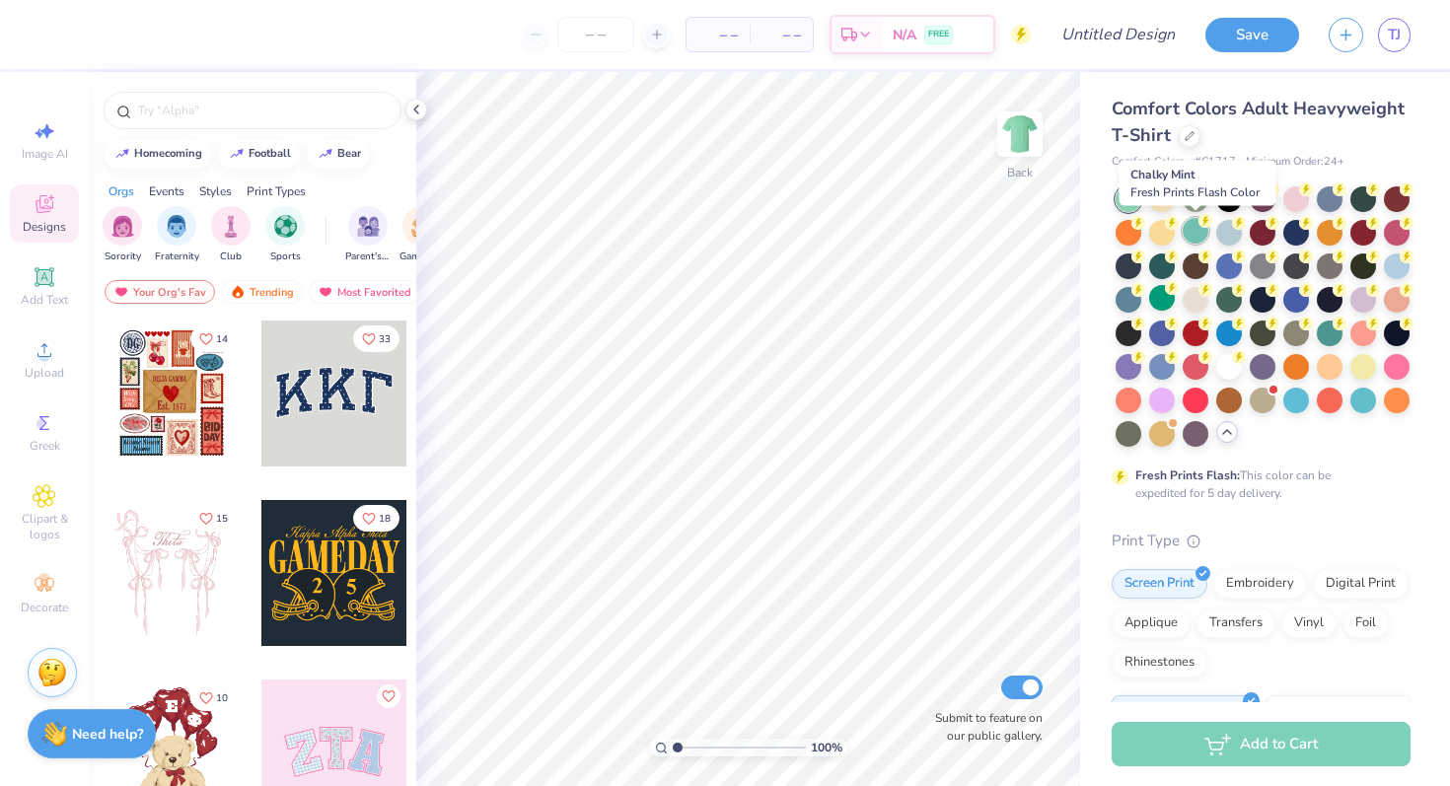
click at [1200, 229] on div at bounding box center [1196, 231] width 26 height 26
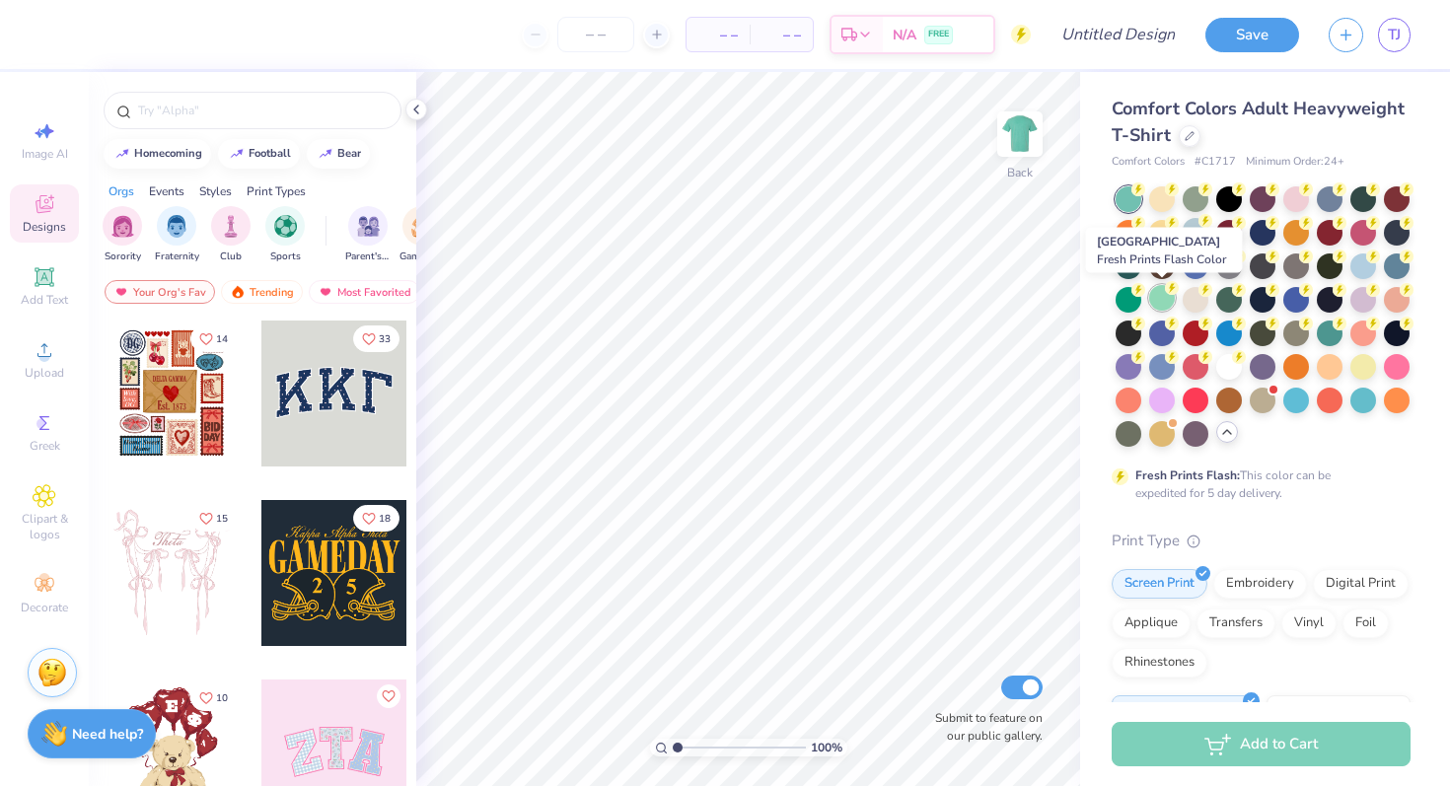
click at [1157, 297] on div at bounding box center [1162, 298] width 26 height 26
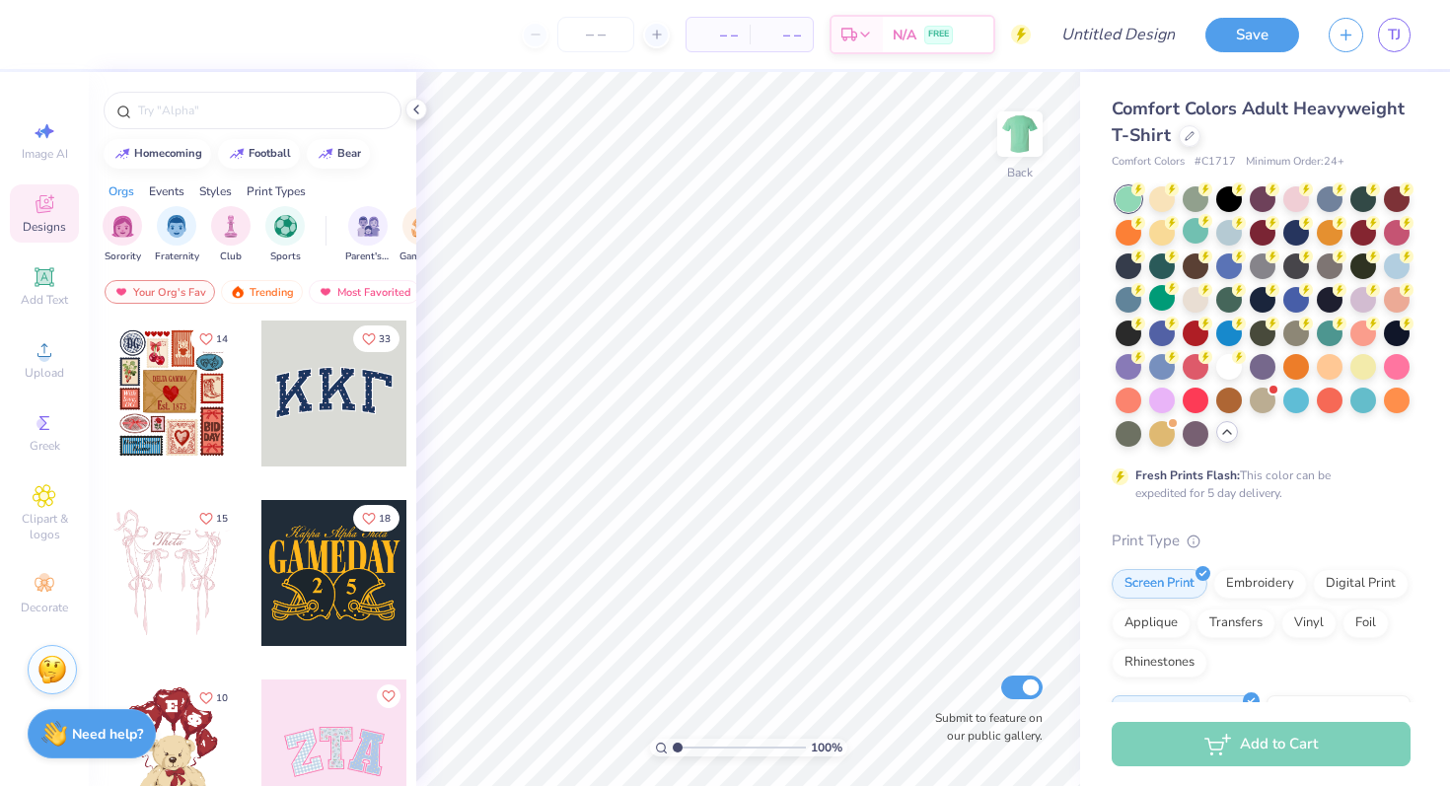
click at [51, 673] on img at bounding box center [52, 670] width 30 height 30
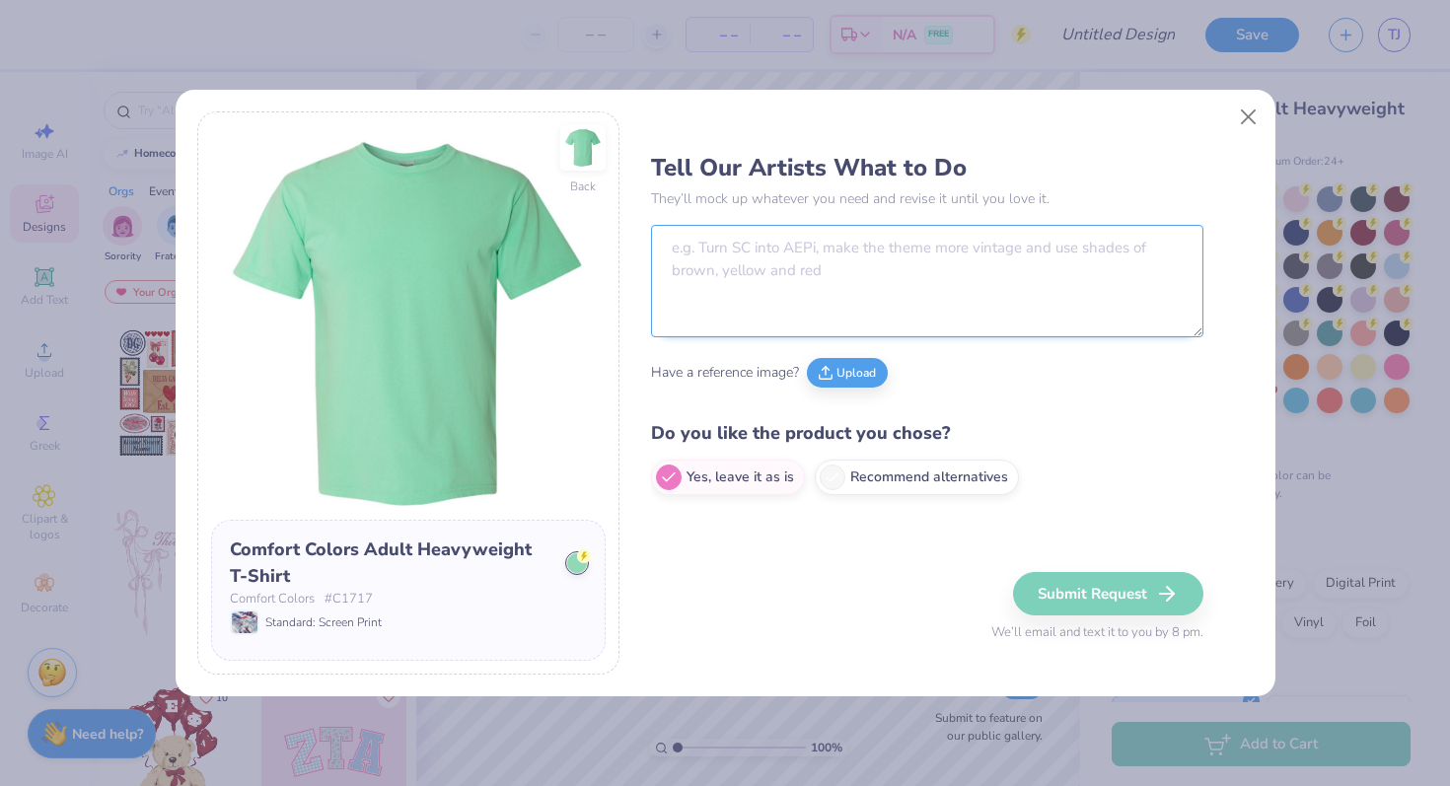
click at [678, 298] on textarea at bounding box center [927, 281] width 553 height 112
paste textarea "Make the sign picture the front of a light green shirt on the left chest but le…"
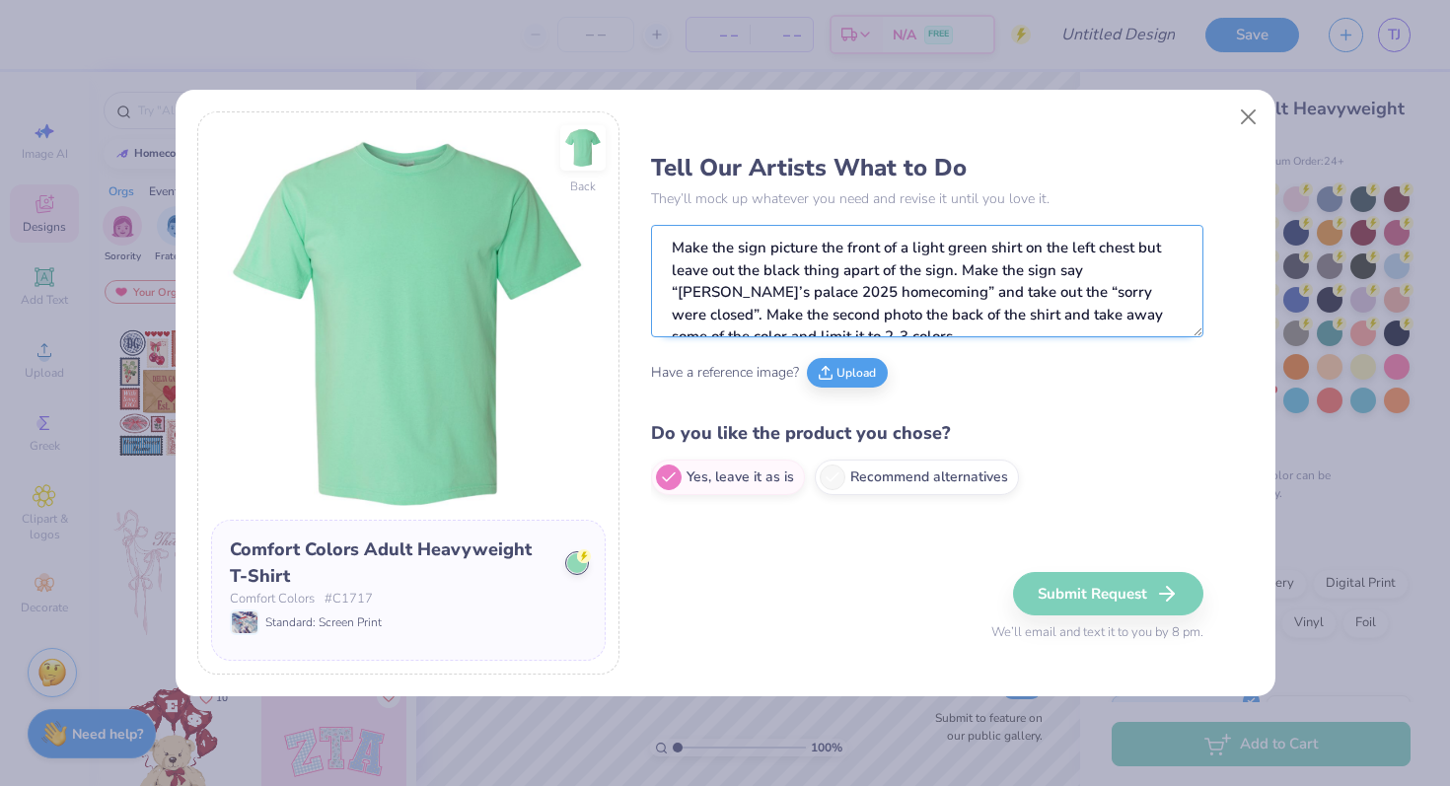
scroll to position [11, 0]
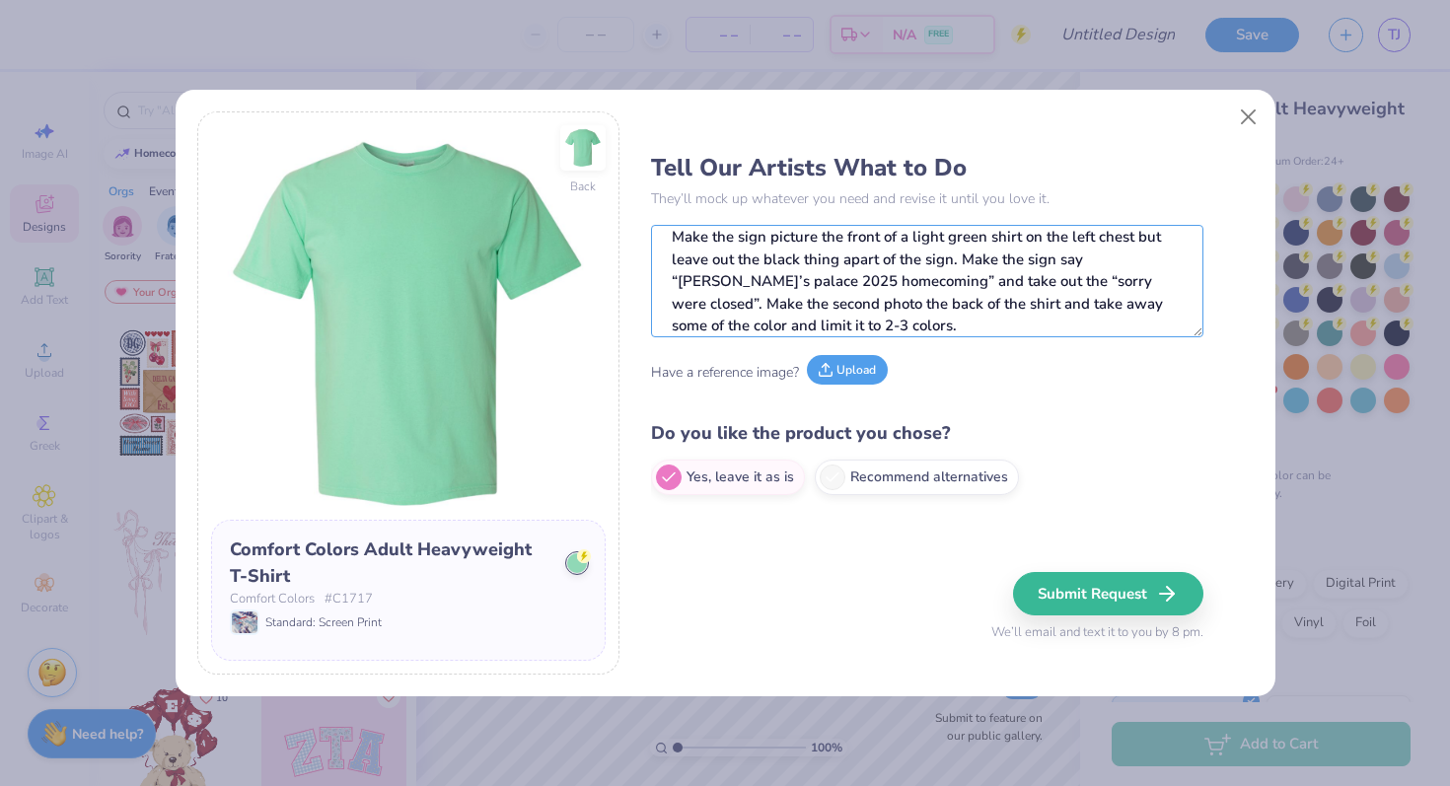
type textarea "Make the sign picture the front of a light green shirt on the left chest but le…"
click at [848, 379] on button "Upload" at bounding box center [847, 370] width 81 height 30
click at [839, 371] on button "Upload" at bounding box center [847, 370] width 81 height 30
click at [756, 362] on button "Upload" at bounding box center [753, 370] width 81 height 30
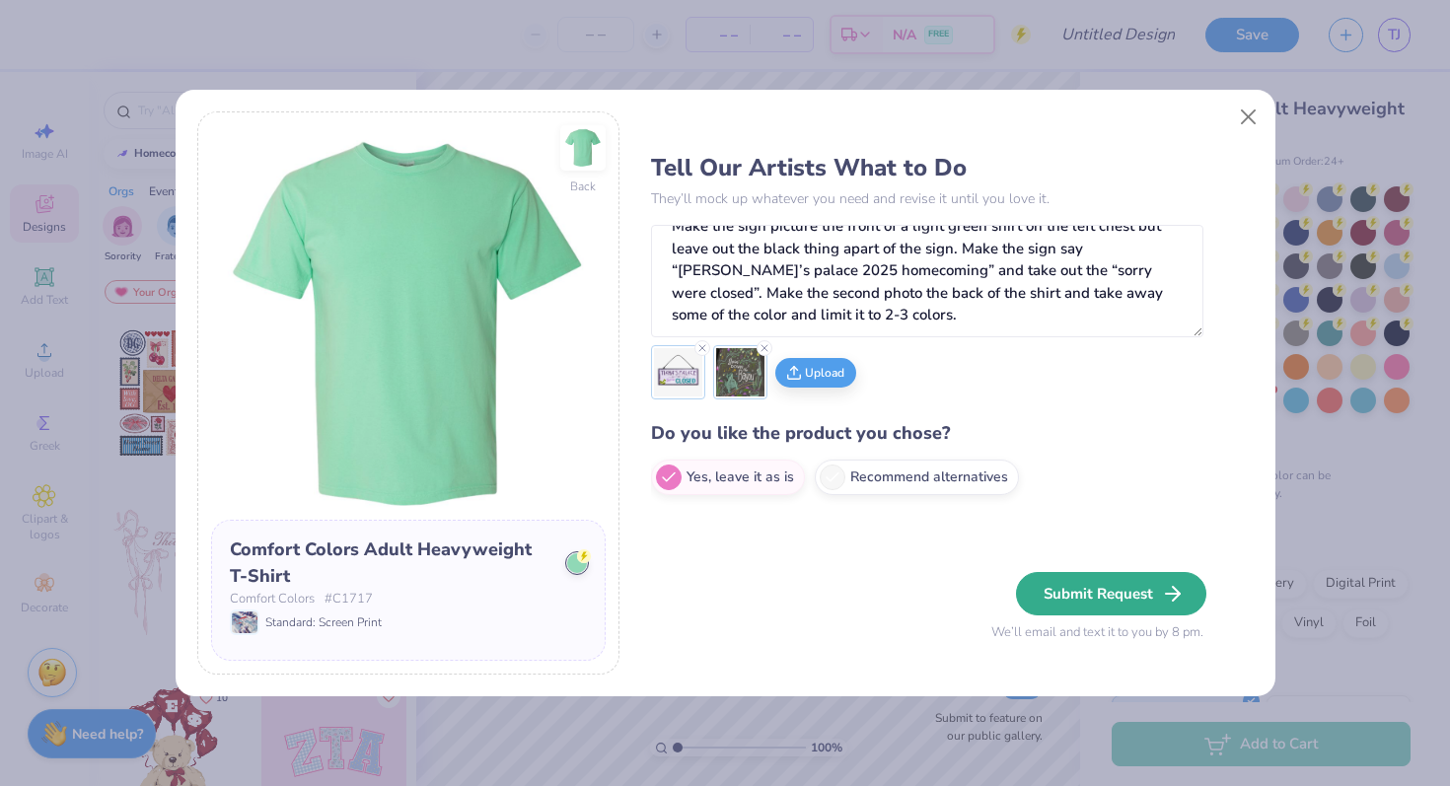
click at [1147, 605] on button "Submit Request" at bounding box center [1111, 593] width 190 height 43
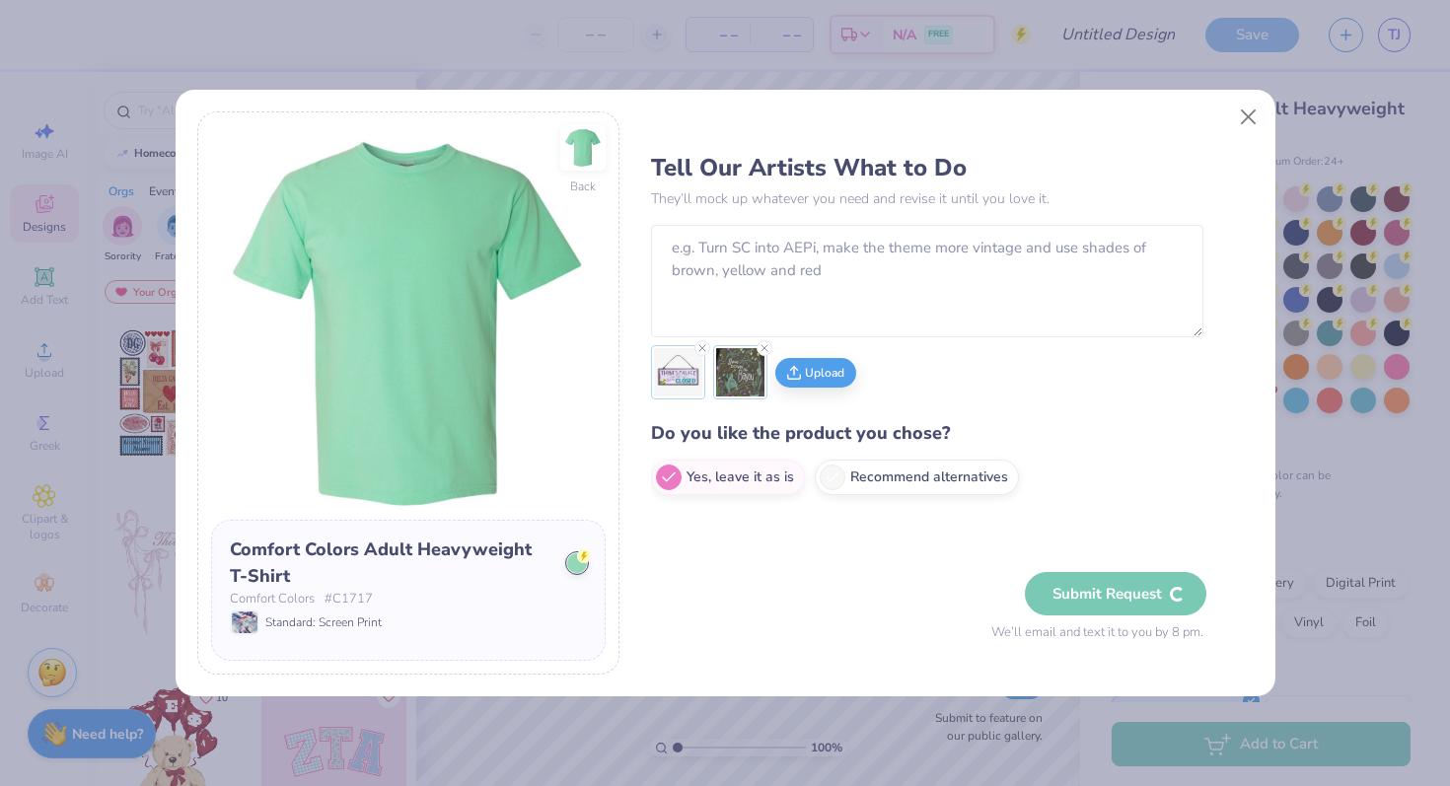
scroll to position [0, 0]
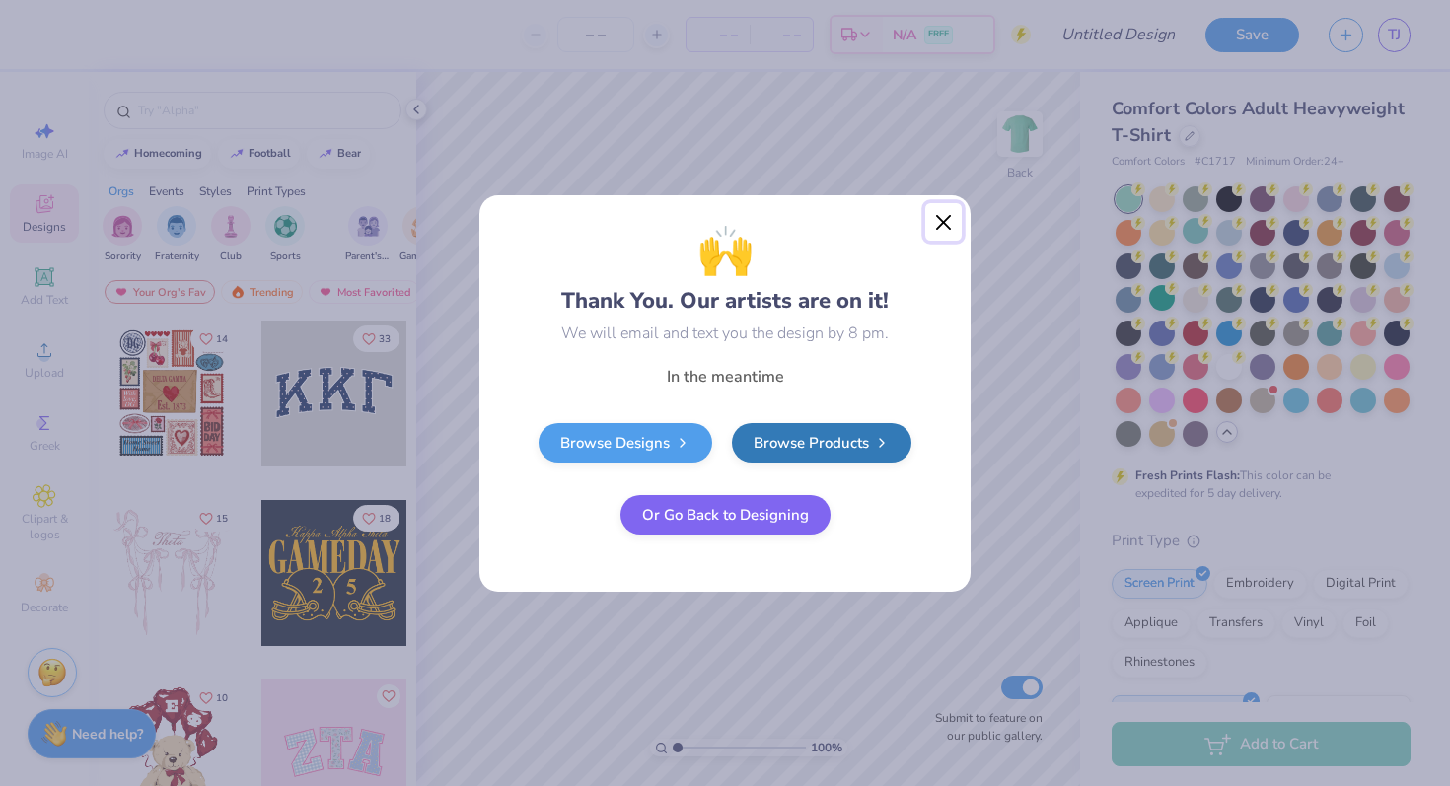
click at [938, 208] on button "Close" at bounding box center [943, 221] width 37 height 37
